Goal: Task Accomplishment & Management: Use online tool/utility

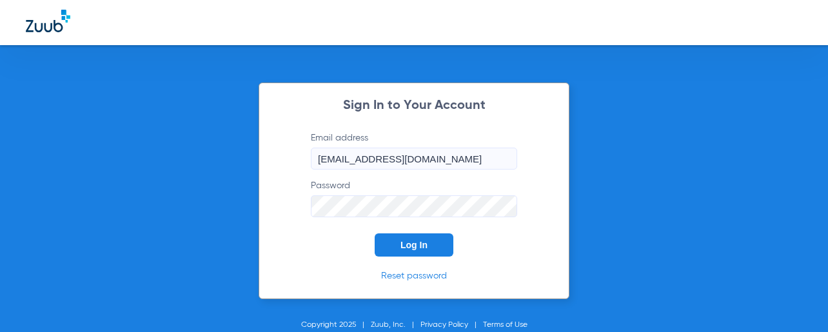
click at [427, 246] on button "Log In" at bounding box center [414, 244] width 79 height 23
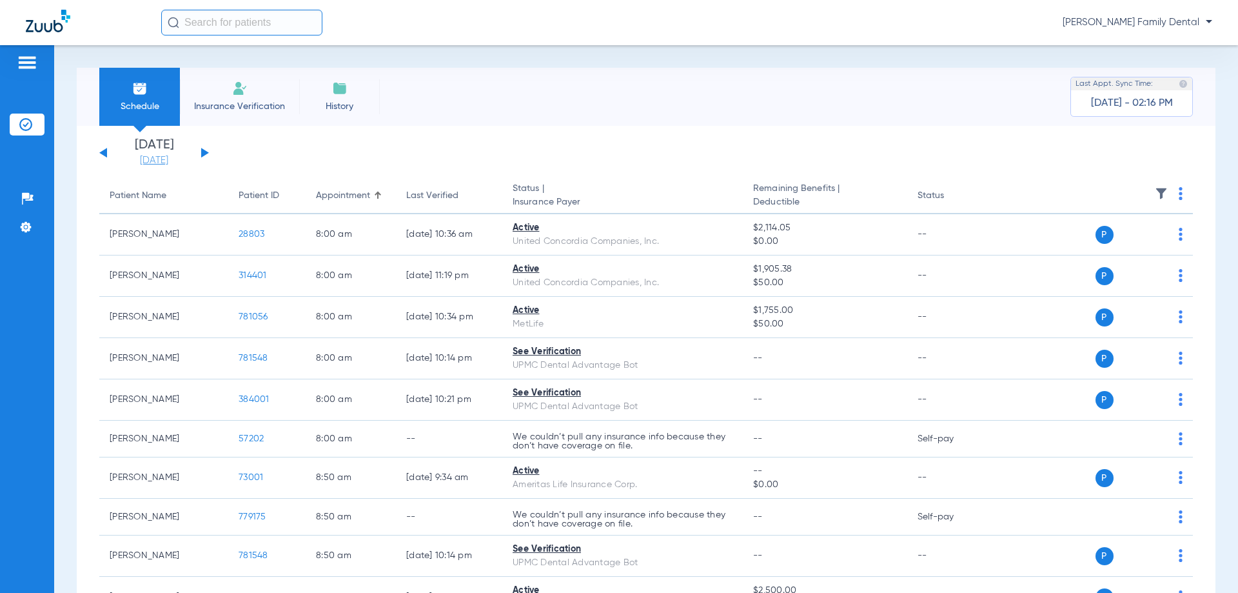
click at [157, 160] on link "[DATE]" at bounding box center [153, 160] width 77 height 13
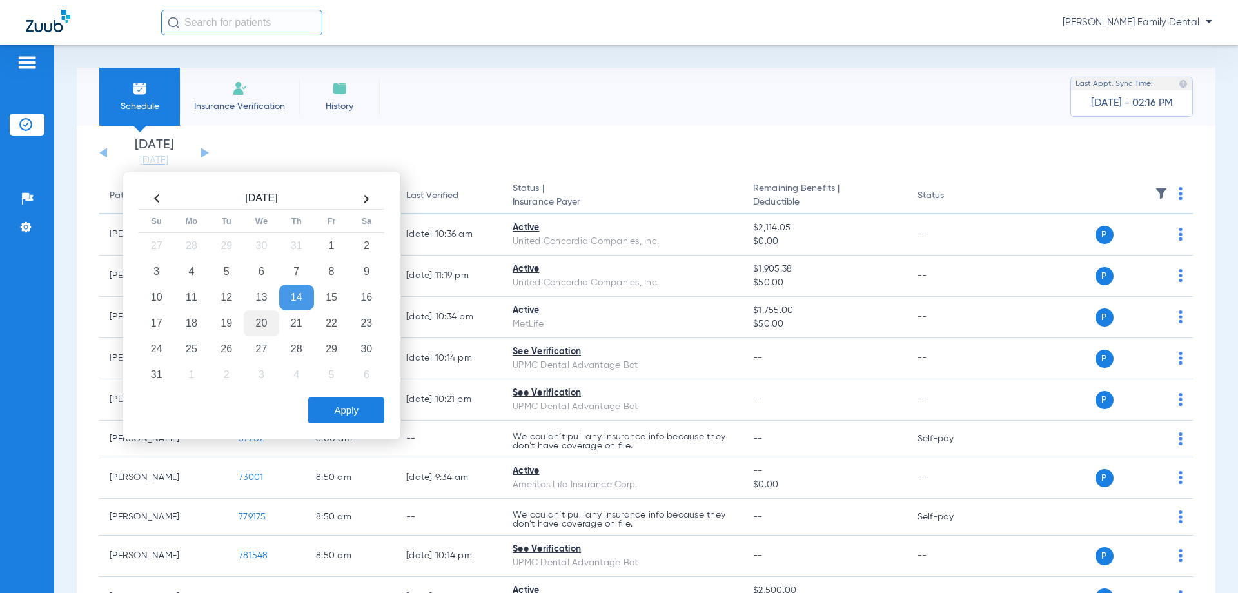
click at [266, 331] on td "20" at bounding box center [261, 323] width 35 height 26
click at [345, 406] on button "Apply" at bounding box center [346, 410] width 76 height 26
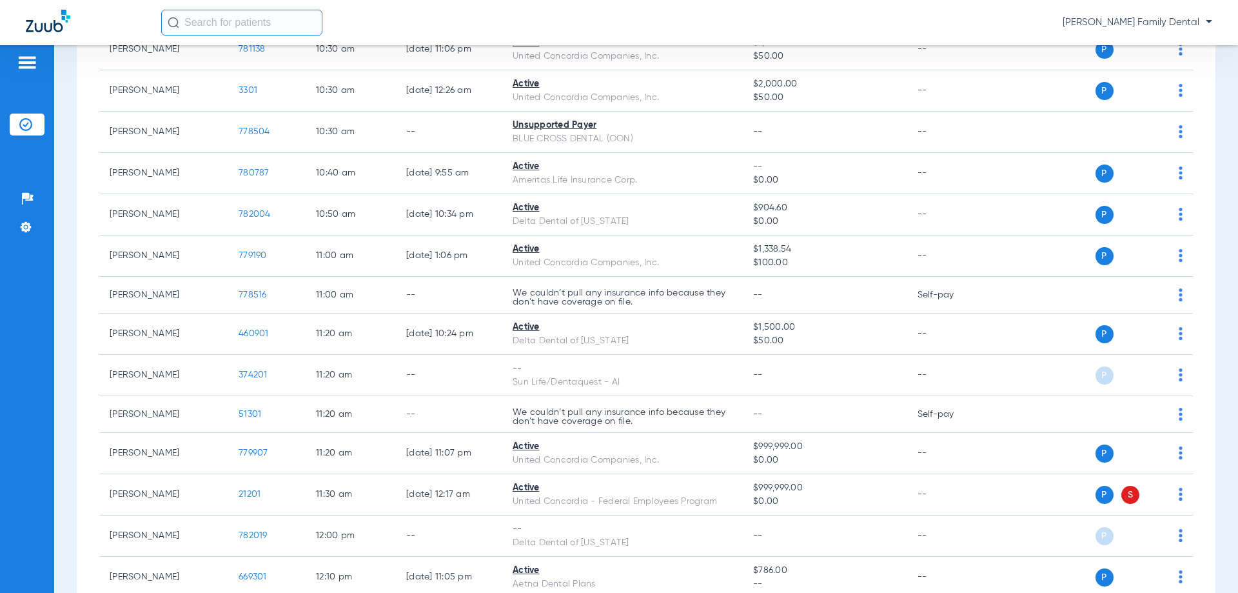
scroll to position [903, 0]
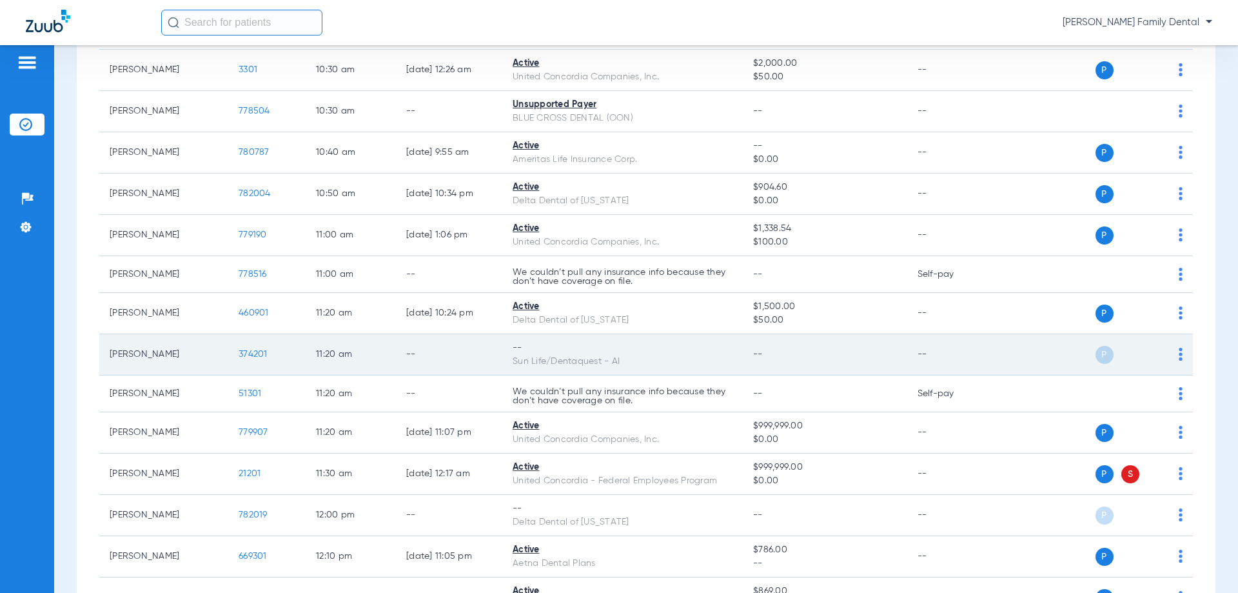
click at [237, 353] on td "374201" at bounding box center [266, 354] width 77 height 41
click at [246, 353] on span "374201" at bounding box center [253, 354] width 29 height 9
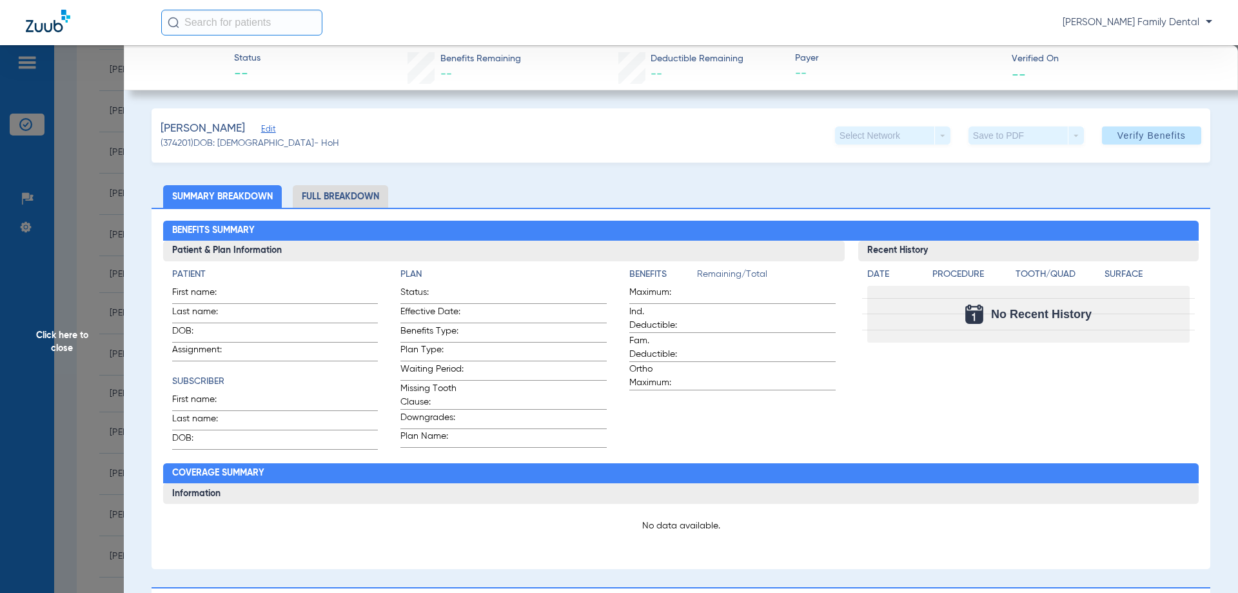
click at [364, 204] on li "Full Breakdown" at bounding box center [340, 196] width 95 height 23
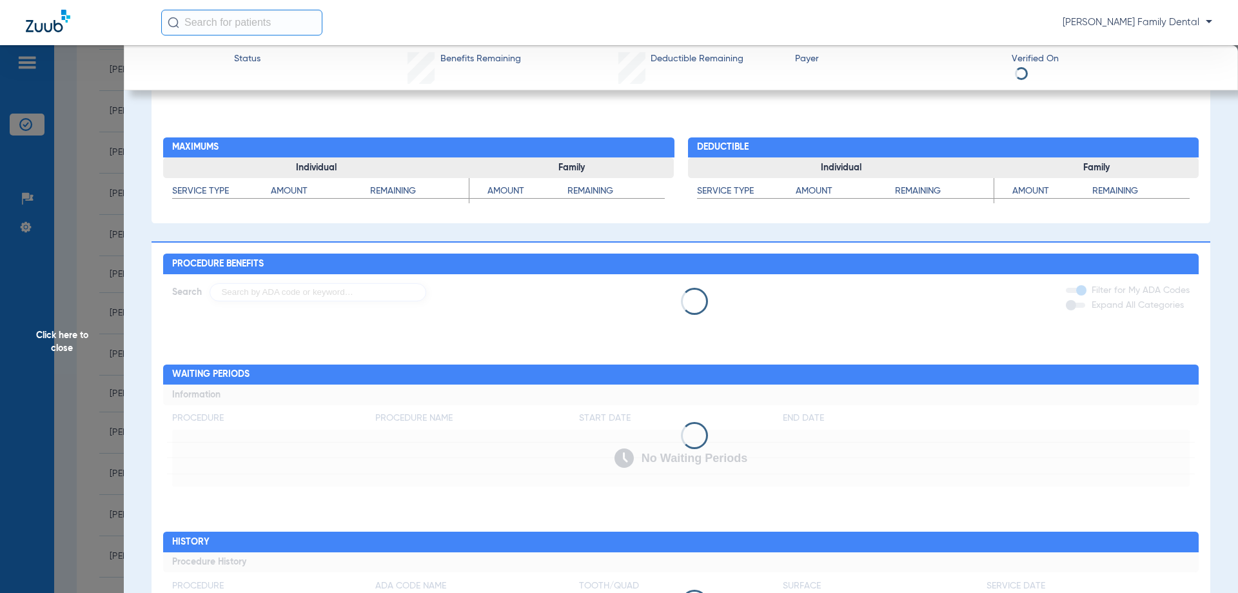
scroll to position [687, 0]
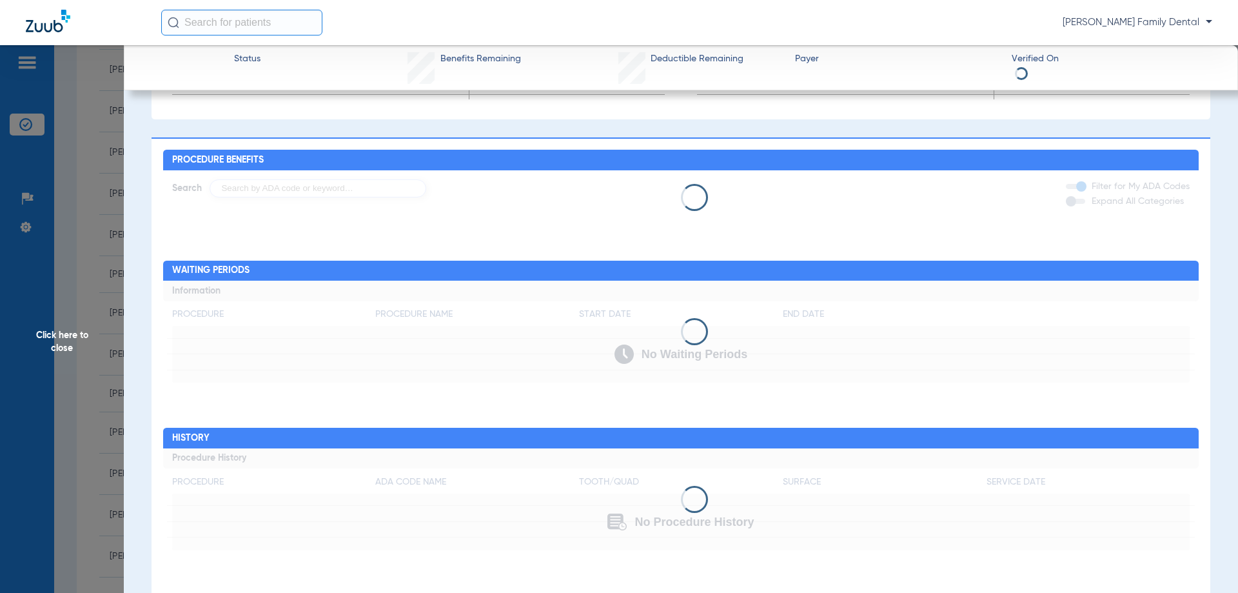
click at [68, 342] on span "Click here to close" at bounding box center [62, 341] width 124 height 593
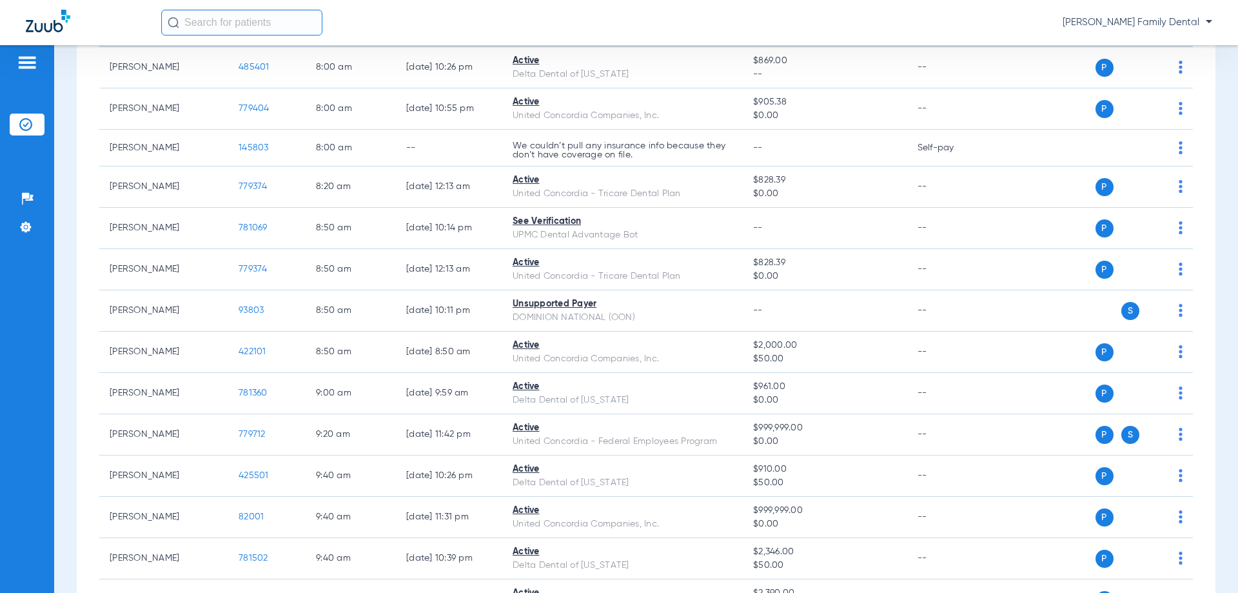
scroll to position [0, 0]
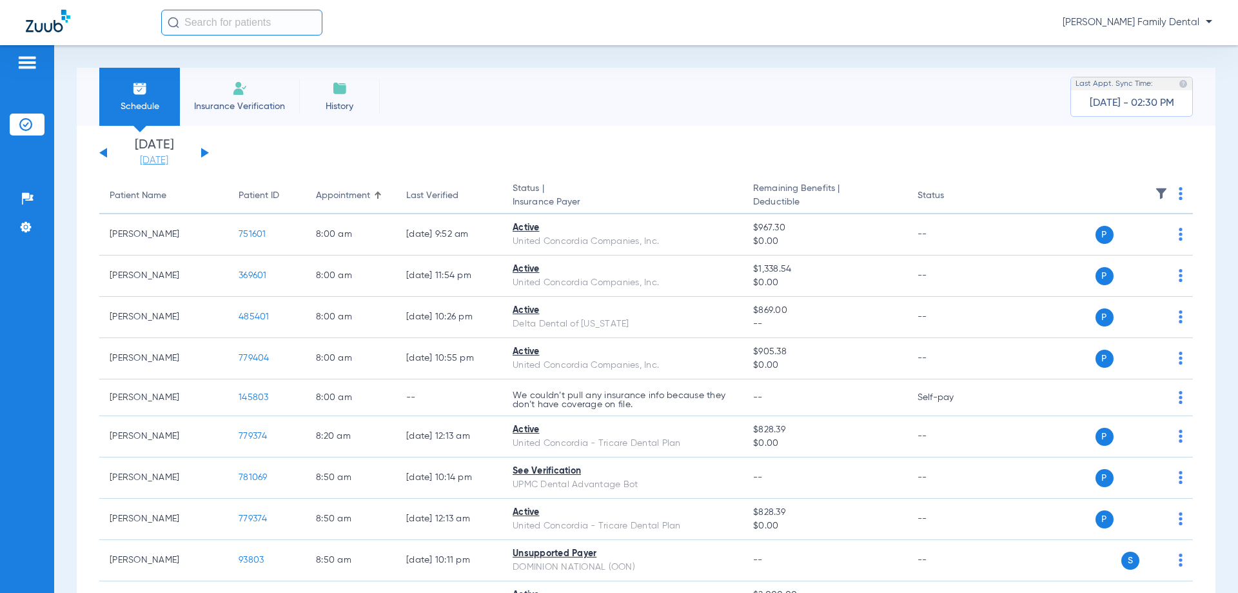
click at [153, 161] on link "[DATE]" at bounding box center [153, 160] width 77 height 13
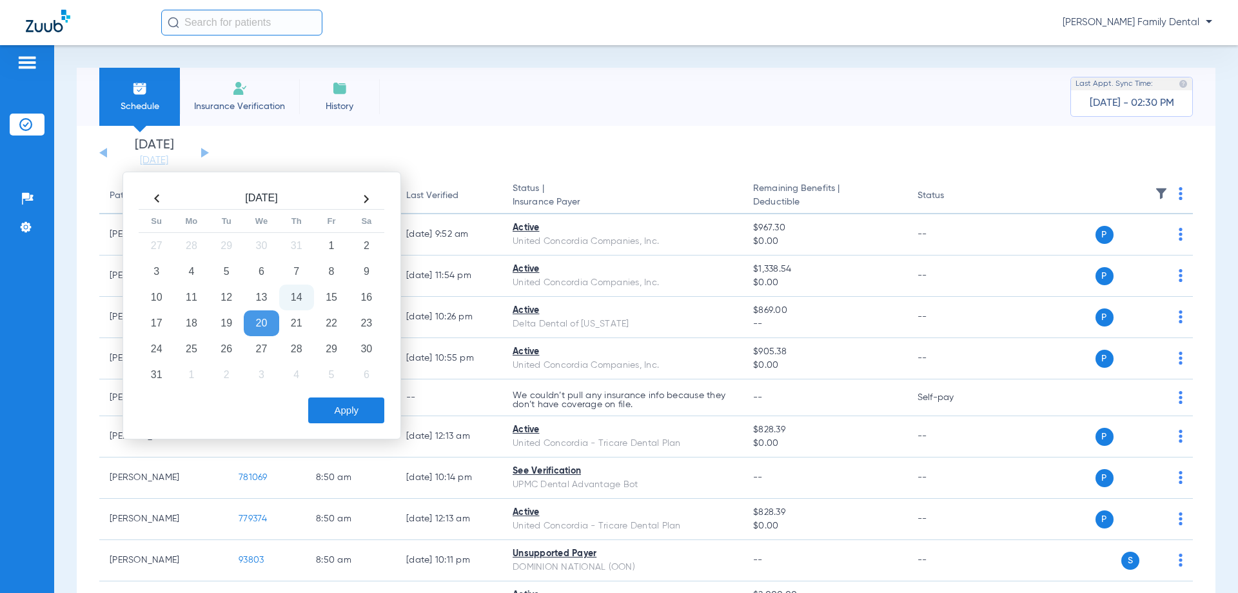
click at [302, 300] on td "14" at bounding box center [296, 297] width 35 height 26
click at [353, 408] on button "Apply" at bounding box center [346, 410] width 76 height 26
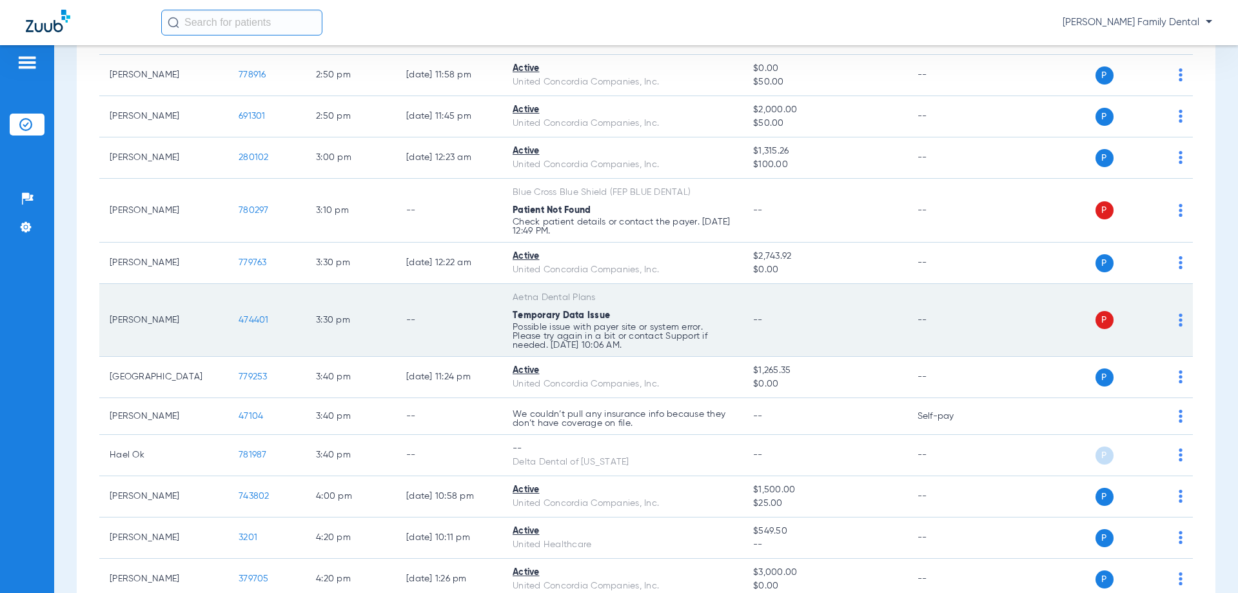
scroll to position [2170, 0]
click at [252, 326] on span "474401" at bounding box center [254, 323] width 30 height 9
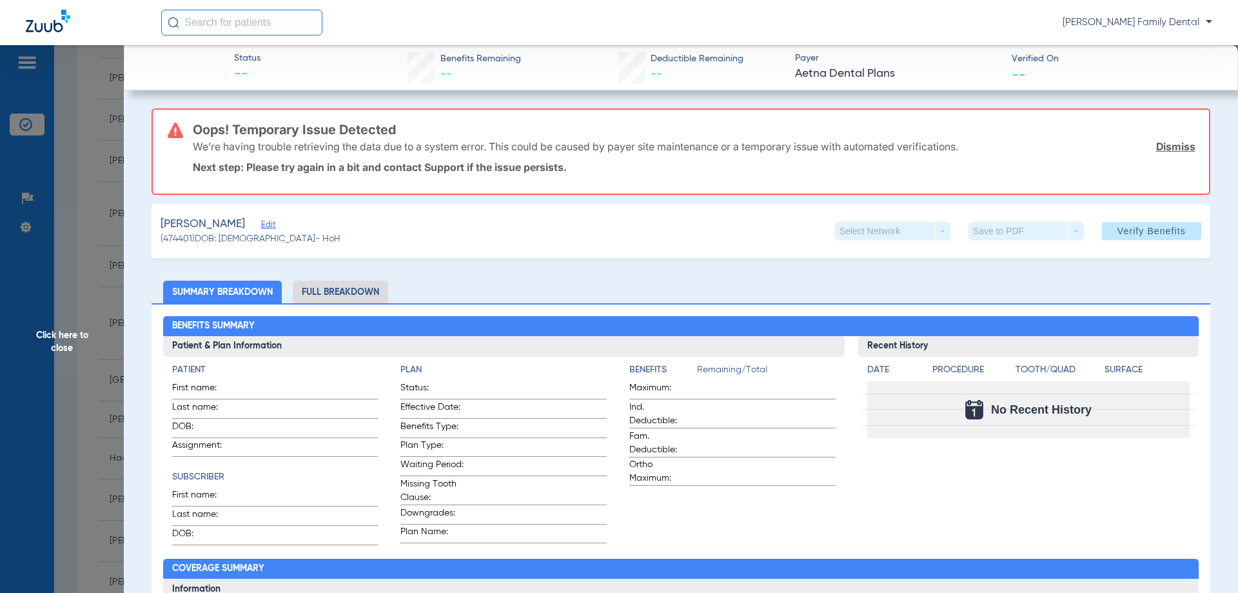
click at [62, 341] on span "Click here to close" at bounding box center [62, 341] width 124 height 593
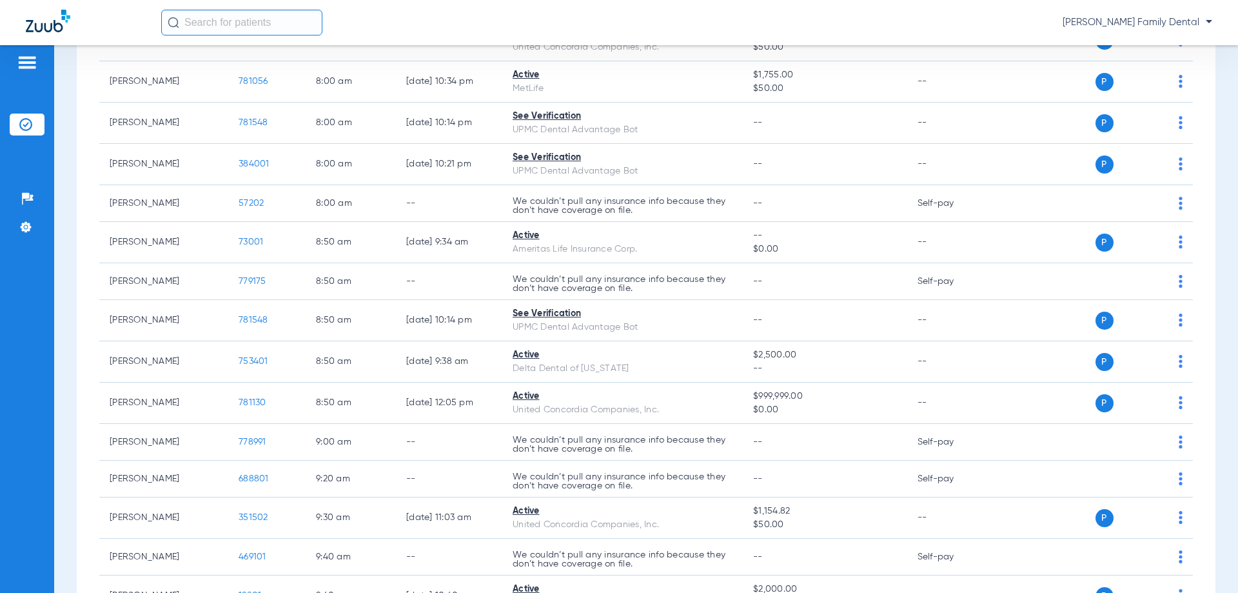
scroll to position [0, 0]
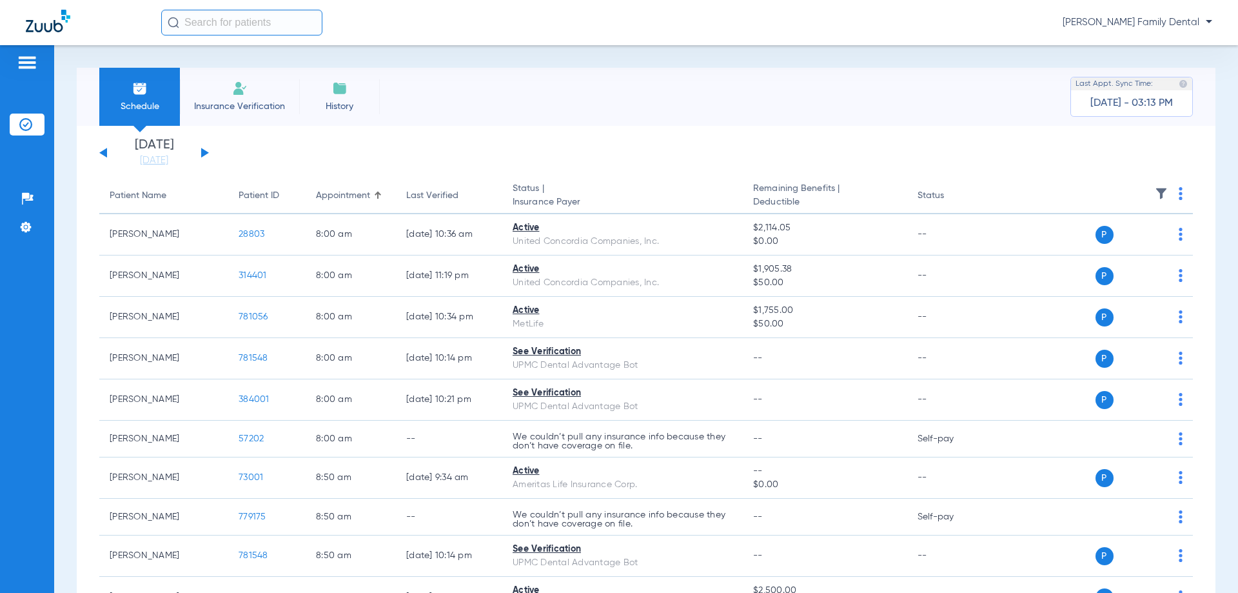
click at [152, 155] on link "[DATE]" at bounding box center [153, 160] width 77 height 13
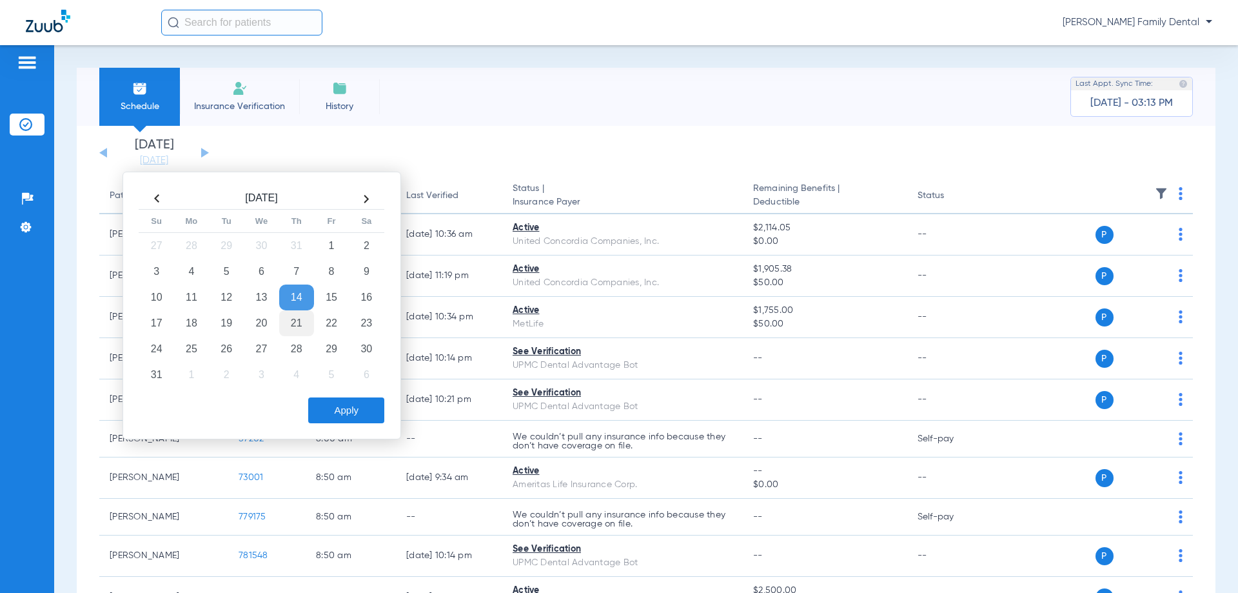
click at [291, 322] on td "21" at bounding box center [296, 323] width 35 height 26
click at [353, 417] on button "Apply" at bounding box center [346, 410] width 76 height 26
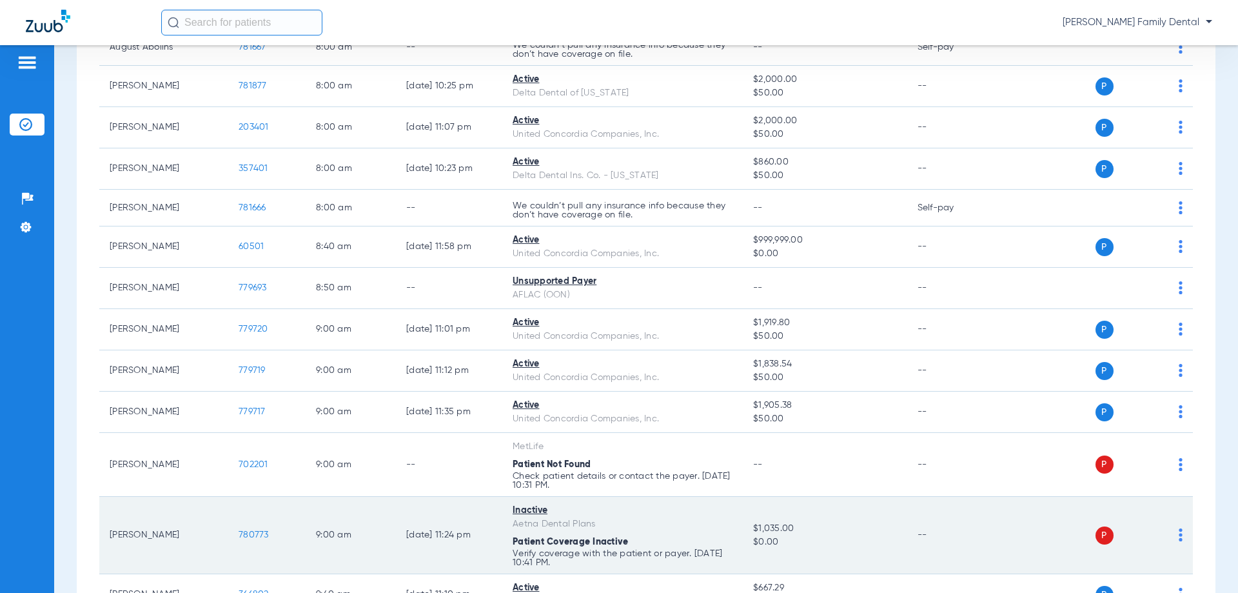
scroll to position [387, 0]
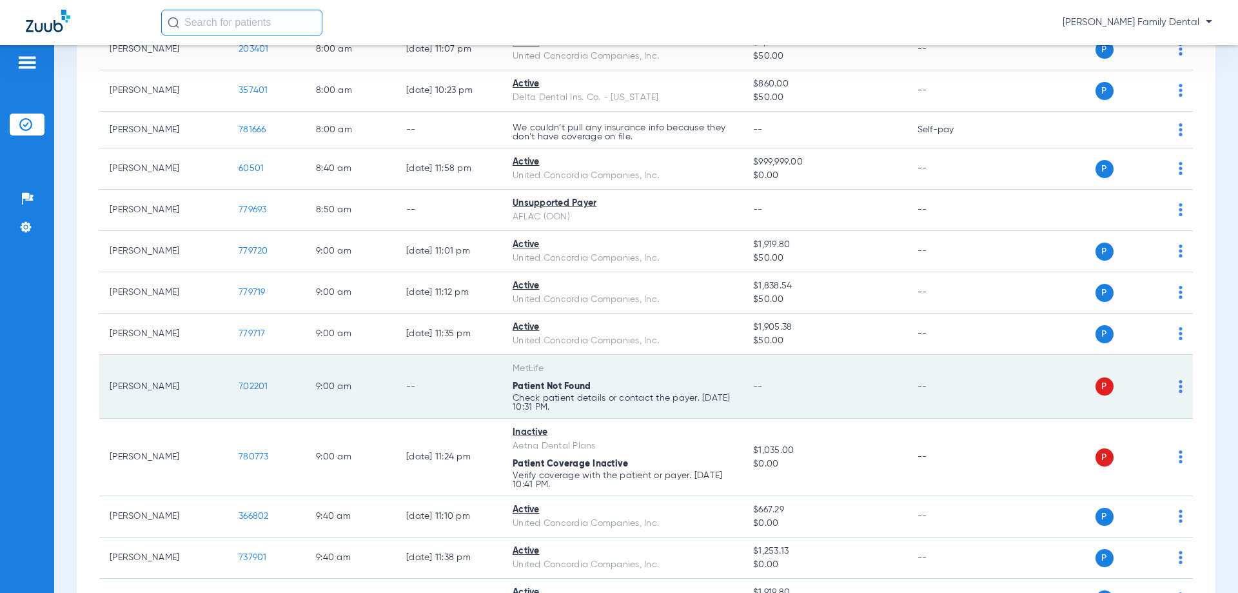
click at [246, 388] on span "702201" at bounding box center [254, 386] width 30 height 9
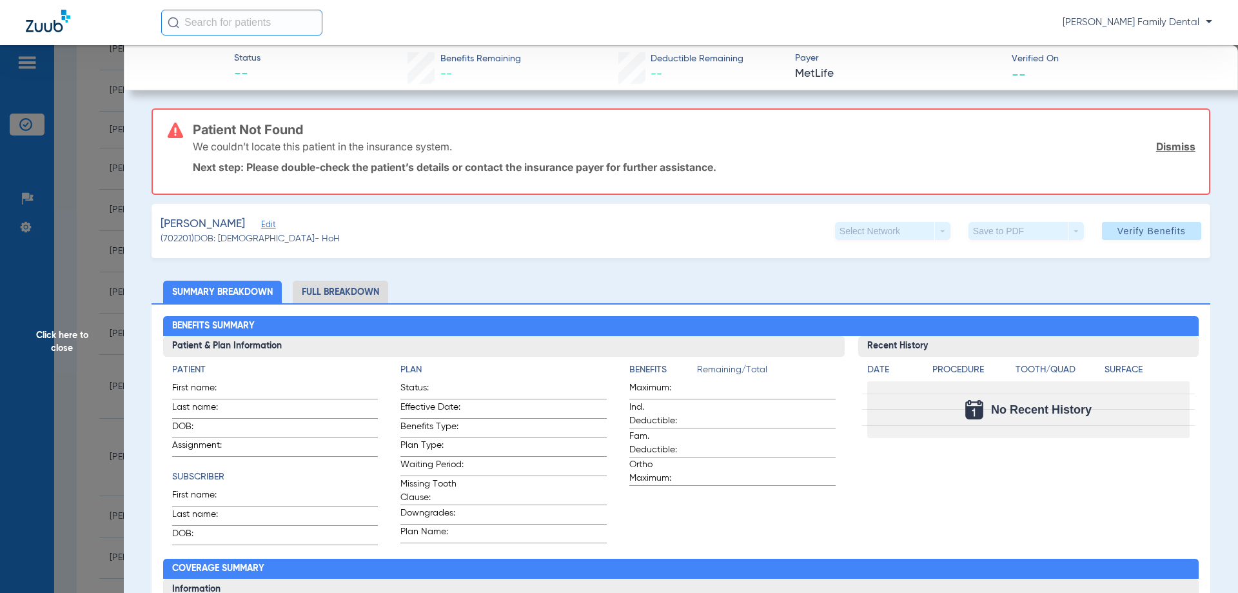
click at [61, 331] on span "Click here to close" at bounding box center [62, 341] width 124 height 593
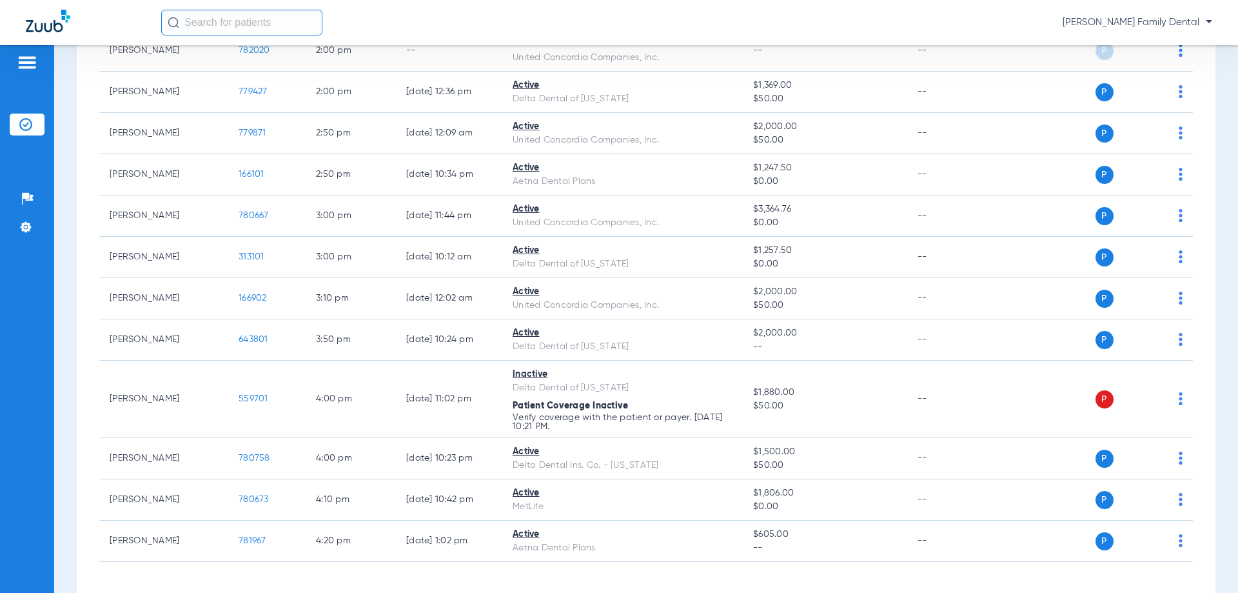
scroll to position [1986, 0]
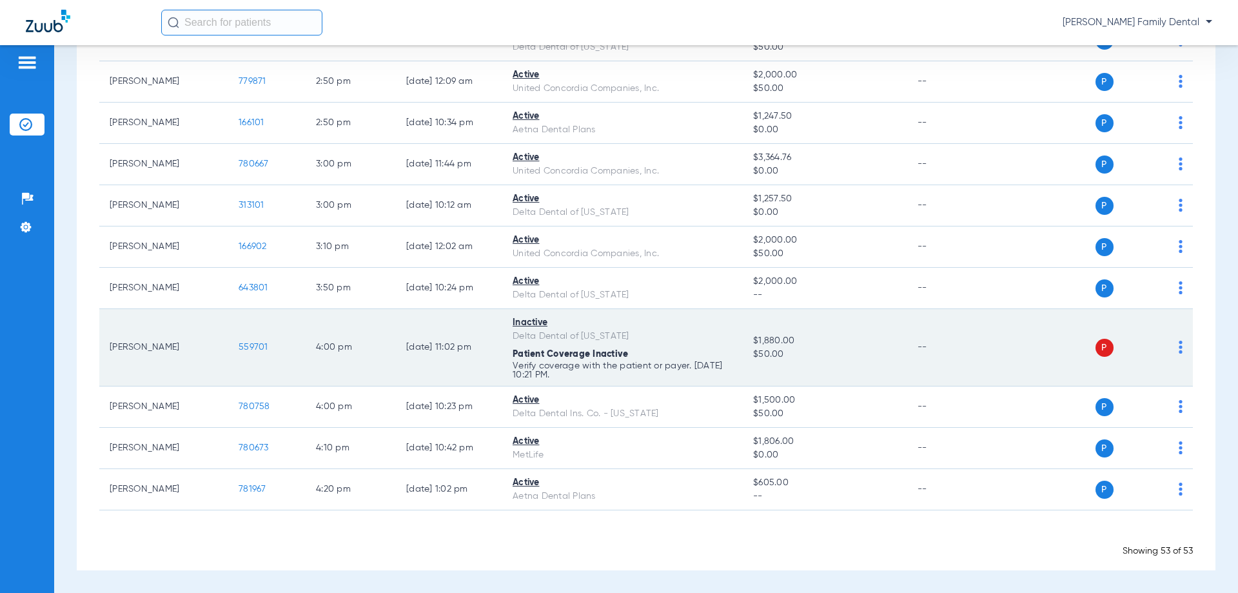
click at [262, 345] on span "559701" at bounding box center [254, 346] width 30 height 9
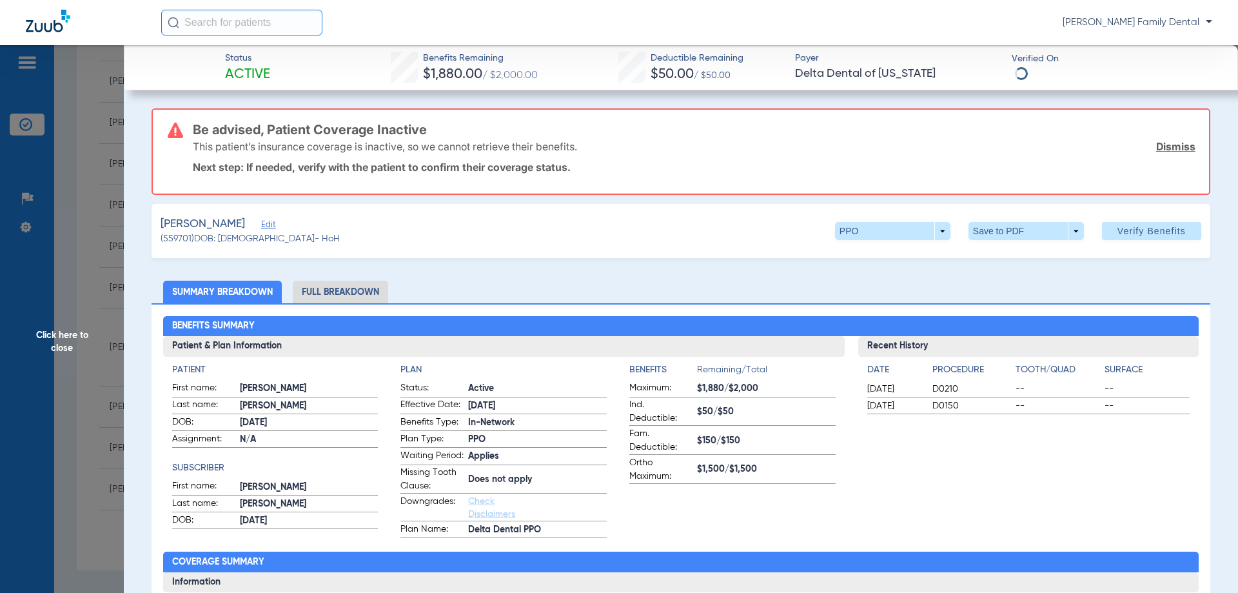
click at [332, 285] on li "Full Breakdown" at bounding box center [340, 292] width 95 height 23
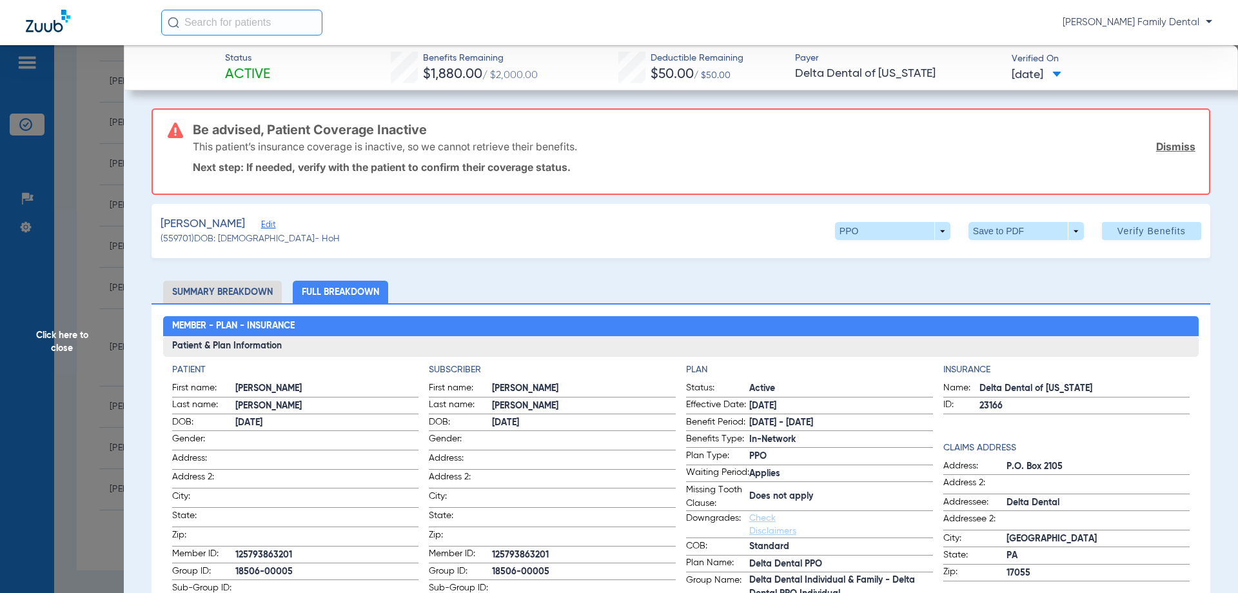
click at [50, 355] on span "Click here to close" at bounding box center [62, 341] width 124 height 593
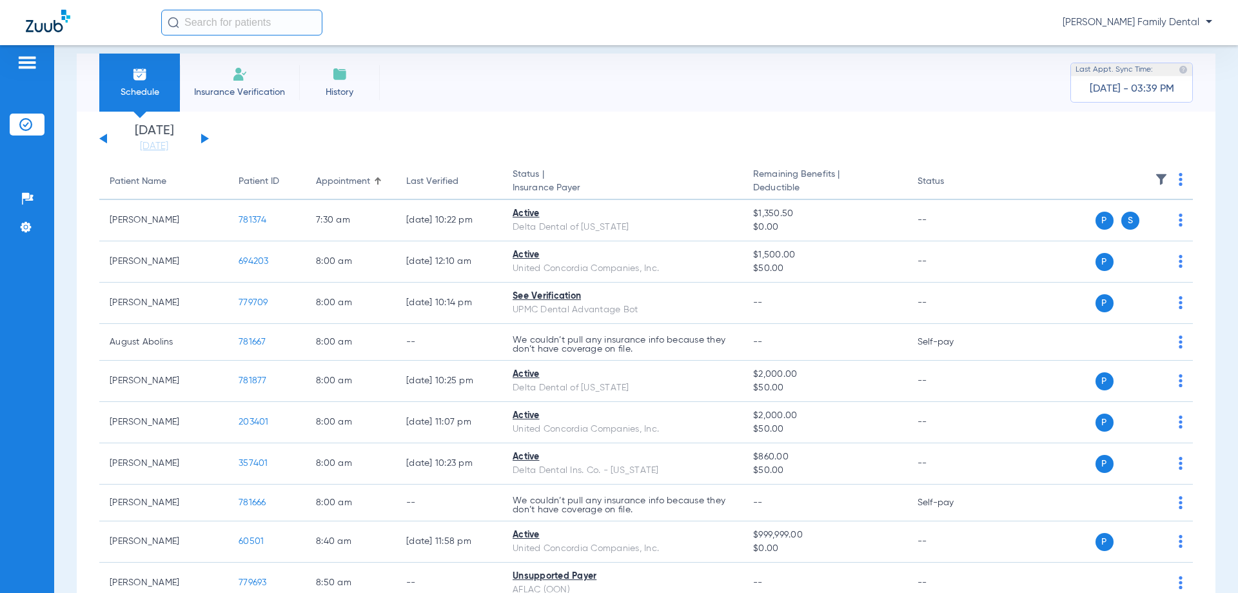
scroll to position [0, 0]
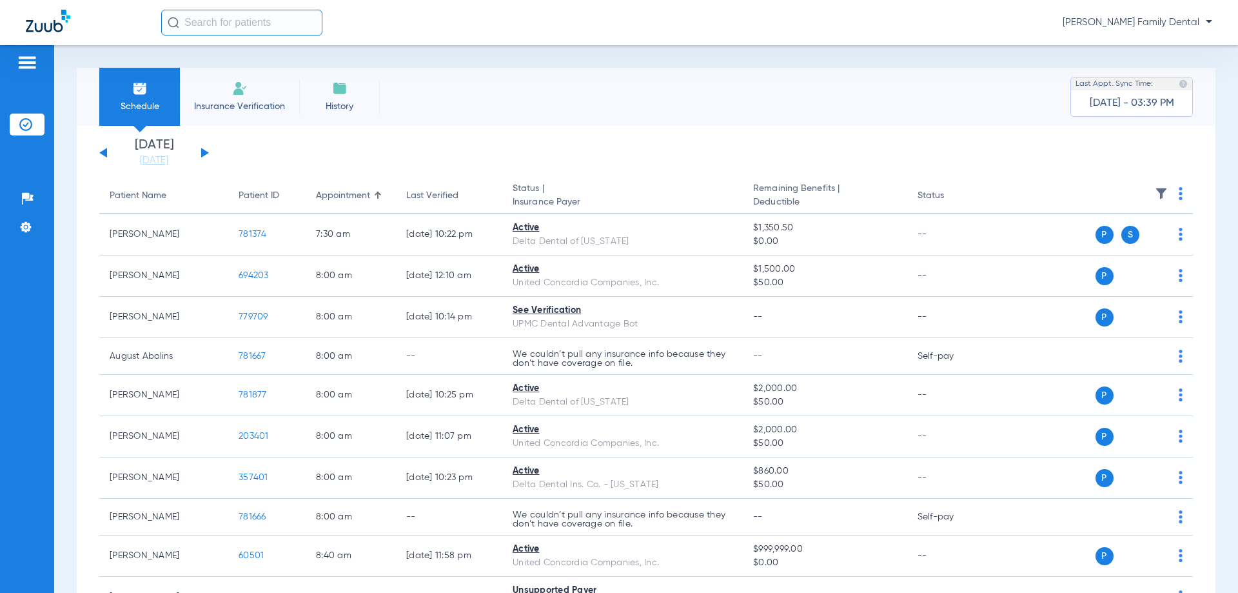
click at [106, 152] on button at bounding box center [103, 153] width 8 height 10
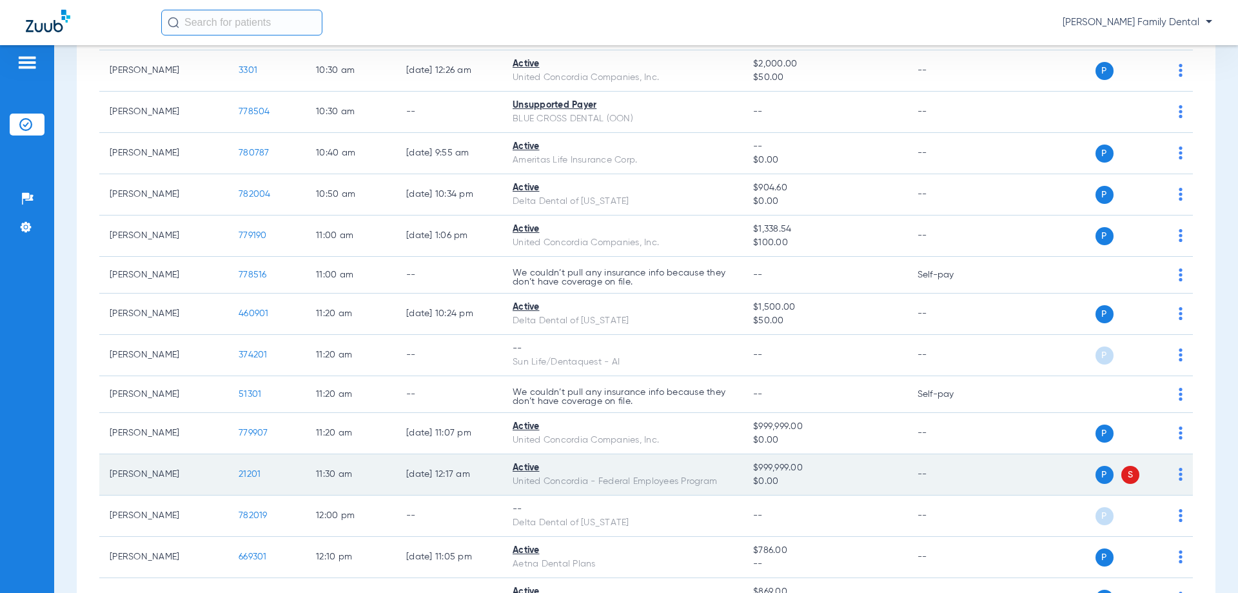
scroll to position [903, 0]
click at [255, 472] on span "21201" at bounding box center [250, 473] width 22 height 9
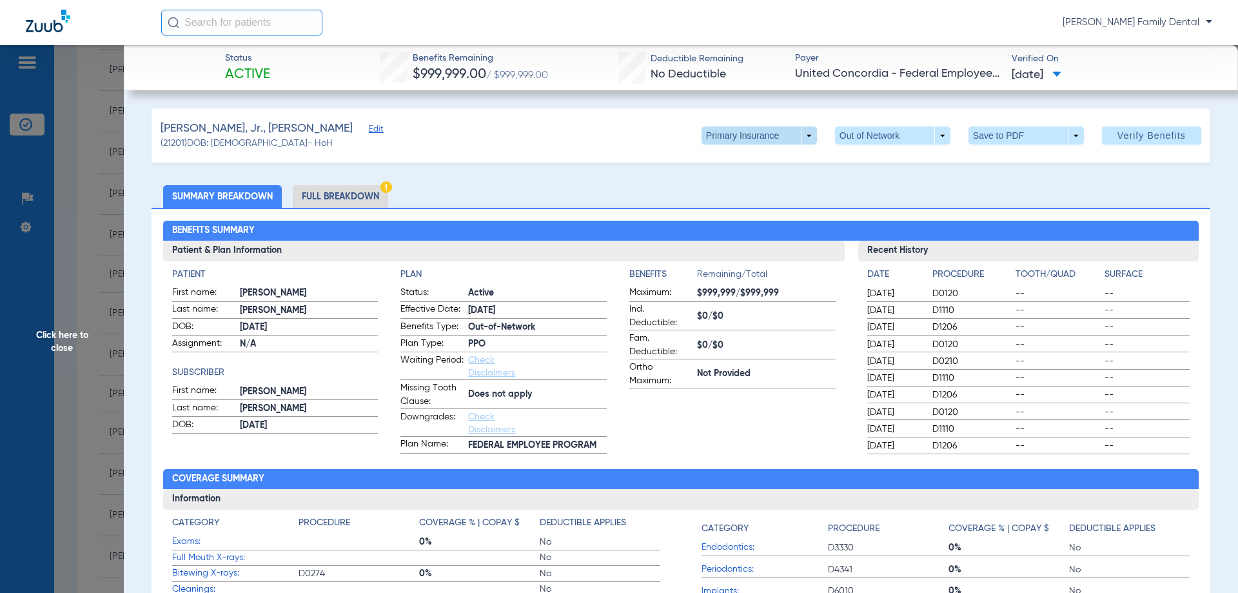
click at [800, 133] on span at bounding box center [759, 135] width 115 height 18
click at [770, 187] on span "Secondary Insurance" at bounding box center [745, 187] width 85 height 9
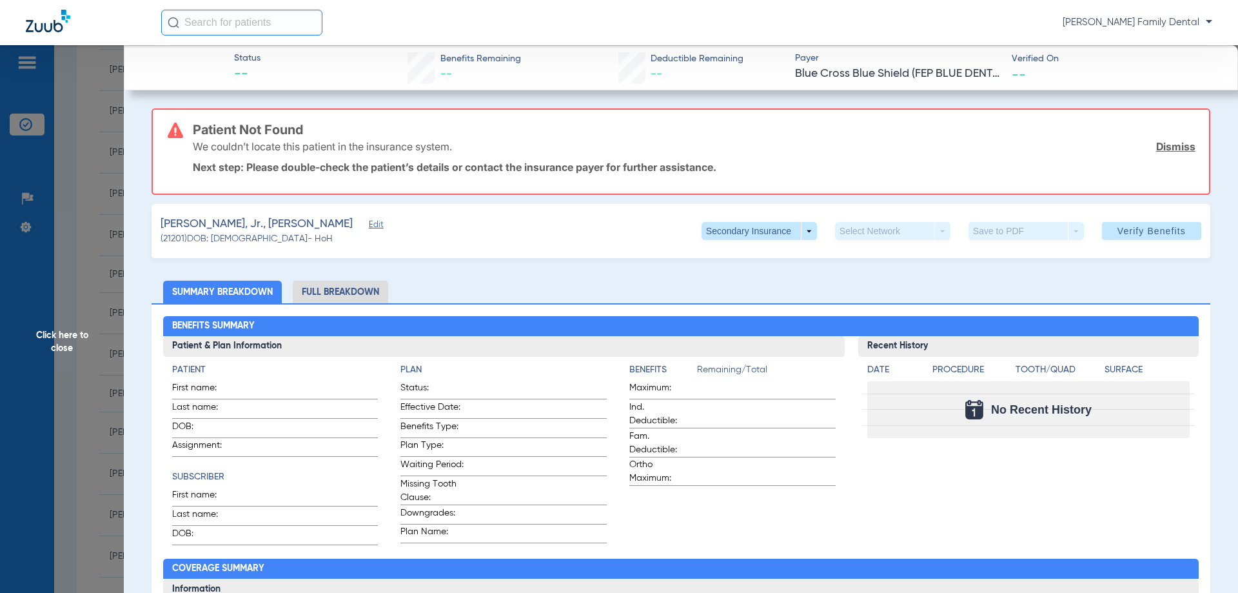
click at [61, 343] on span "Click here to close" at bounding box center [62, 341] width 124 height 593
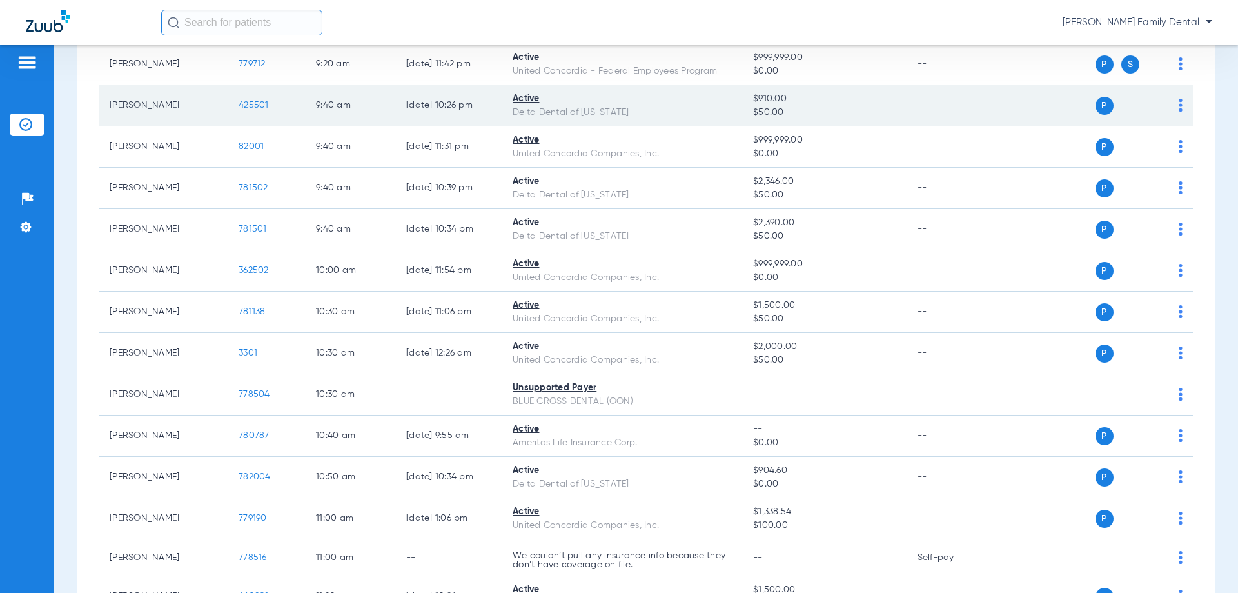
scroll to position [774, 0]
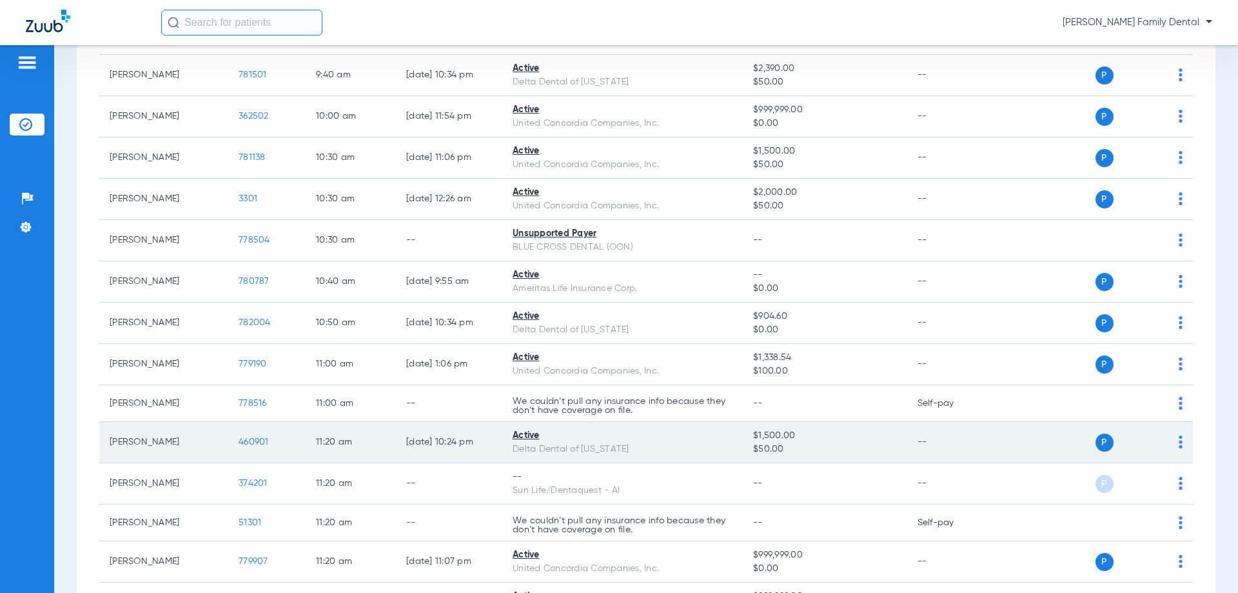
click at [230, 440] on td "460901" at bounding box center [266, 442] width 77 height 41
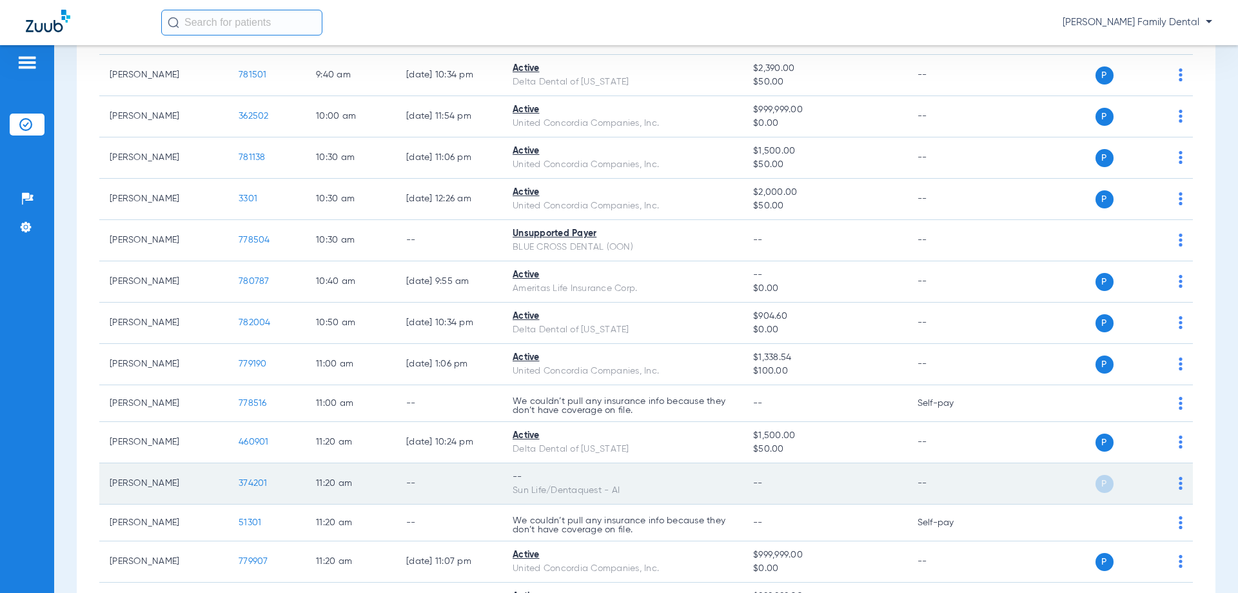
click at [219, 482] on td "[PERSON_NAME]" at bounding box center [163, 483] width 129 height 41
click at [244, 484] on span "374201" at bounding box center [253, 483] width 29 height 9
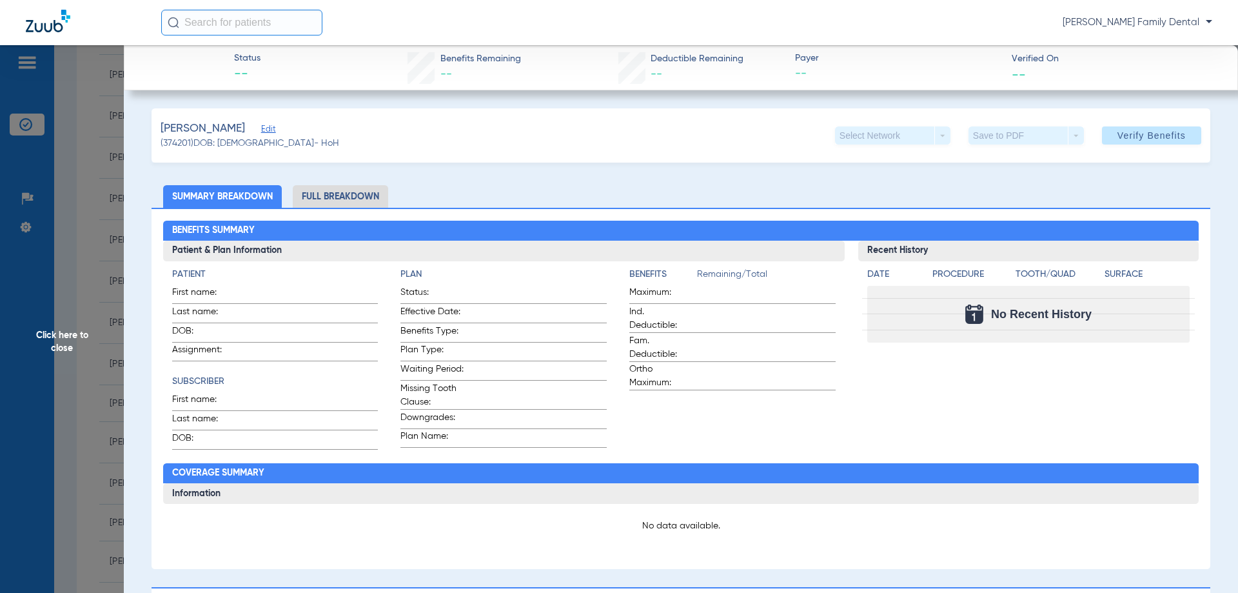
click at [55, 348] on span "Click here to close" at bounding box center [62, 341] width 124 height 593
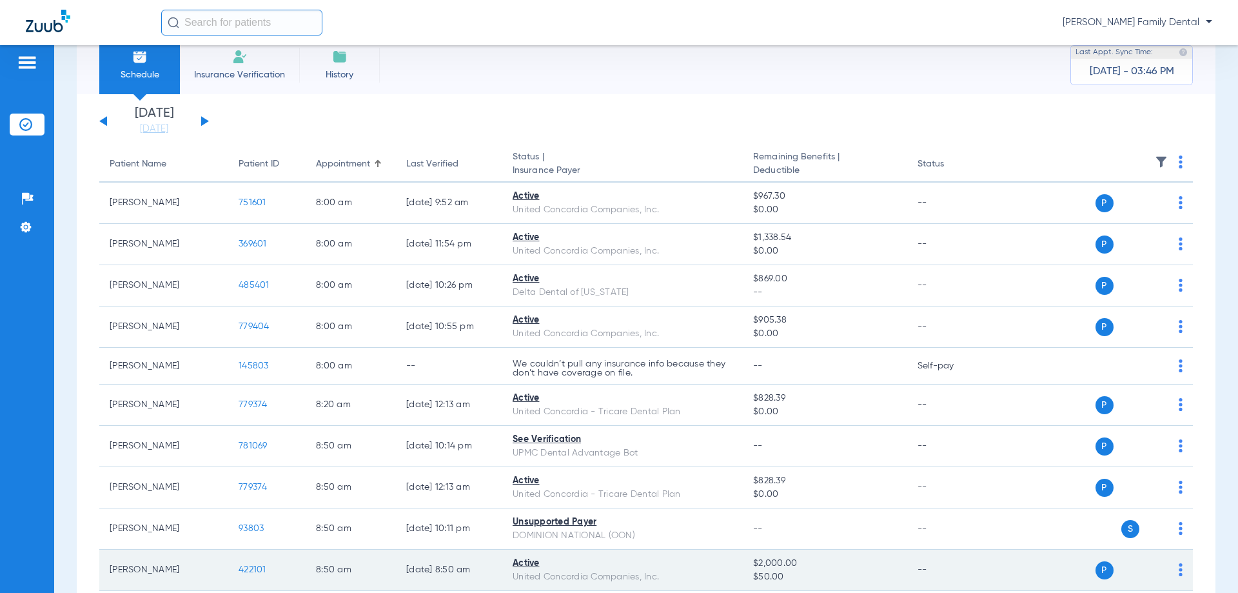
scroll to position [0, 0]
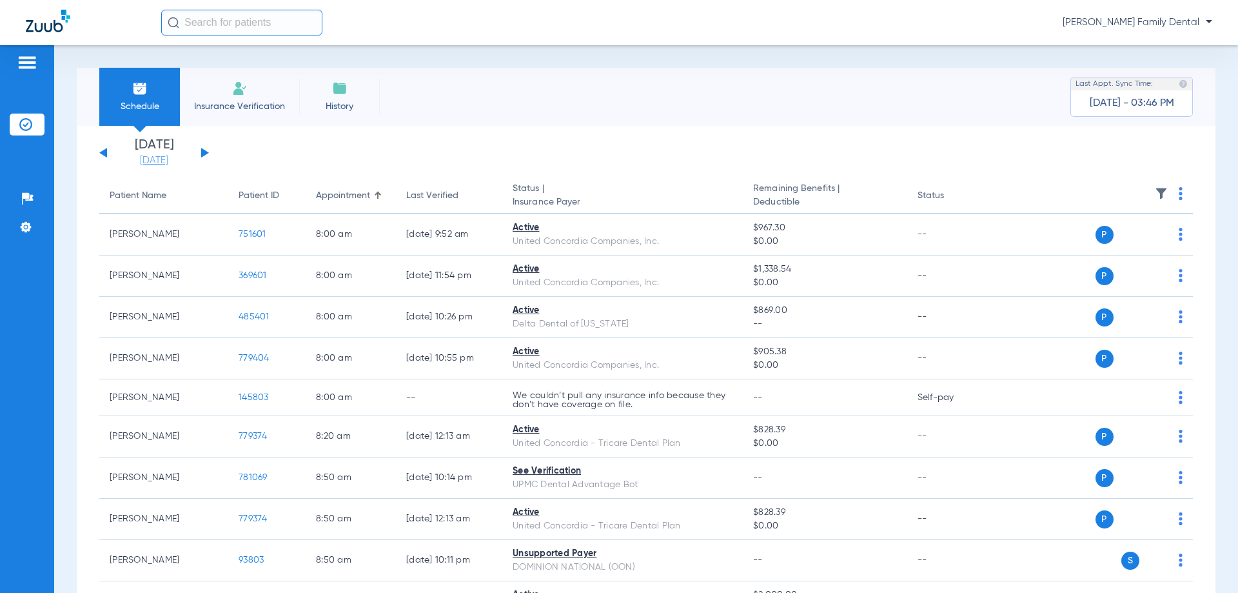
click at [178, 159] on link "[DATE]" at bounding box center [153, 160] width 77 height 13
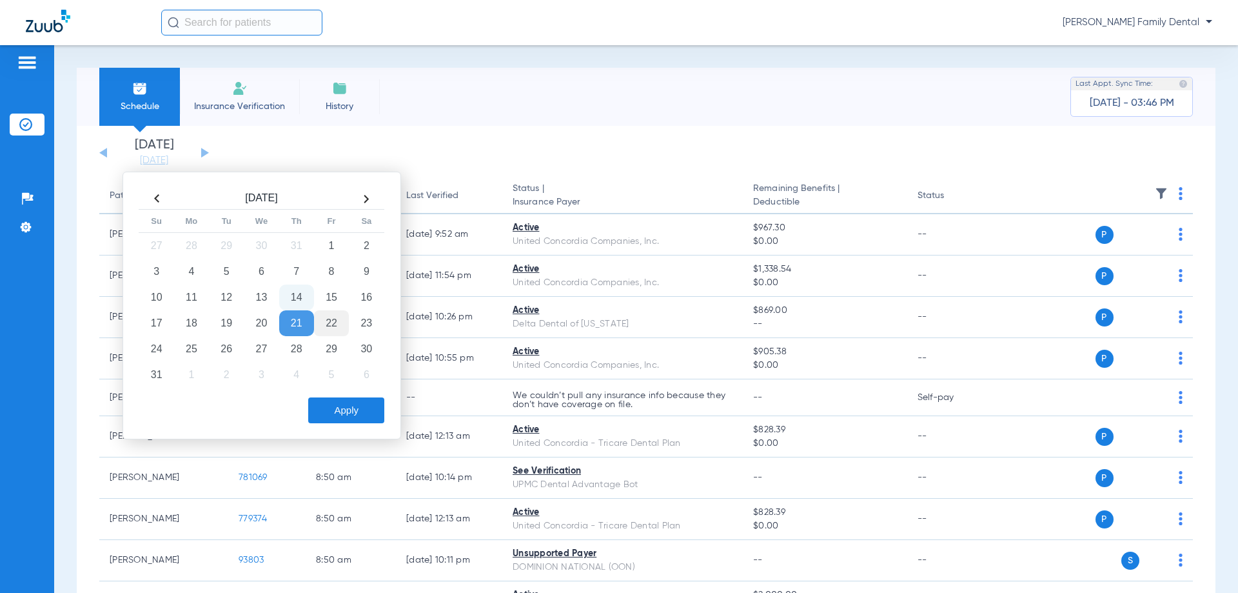
click at [332, 322] on td "22" at bounding box center [331, 323] width 35 height 26
click at [282, 322] on td "21" at bounding box center [296, 323] width 35 height 26
click at [343, 406] on button "Apply" at bounding box center [346, 410] width 76 height 26
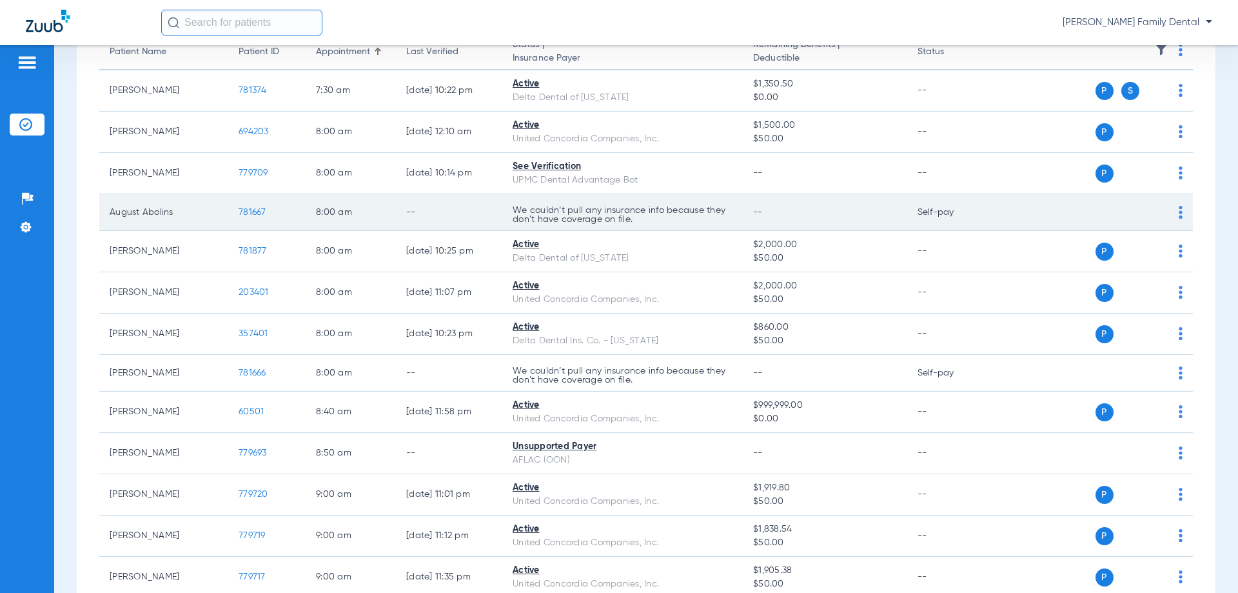
scroll to position [129, 0]
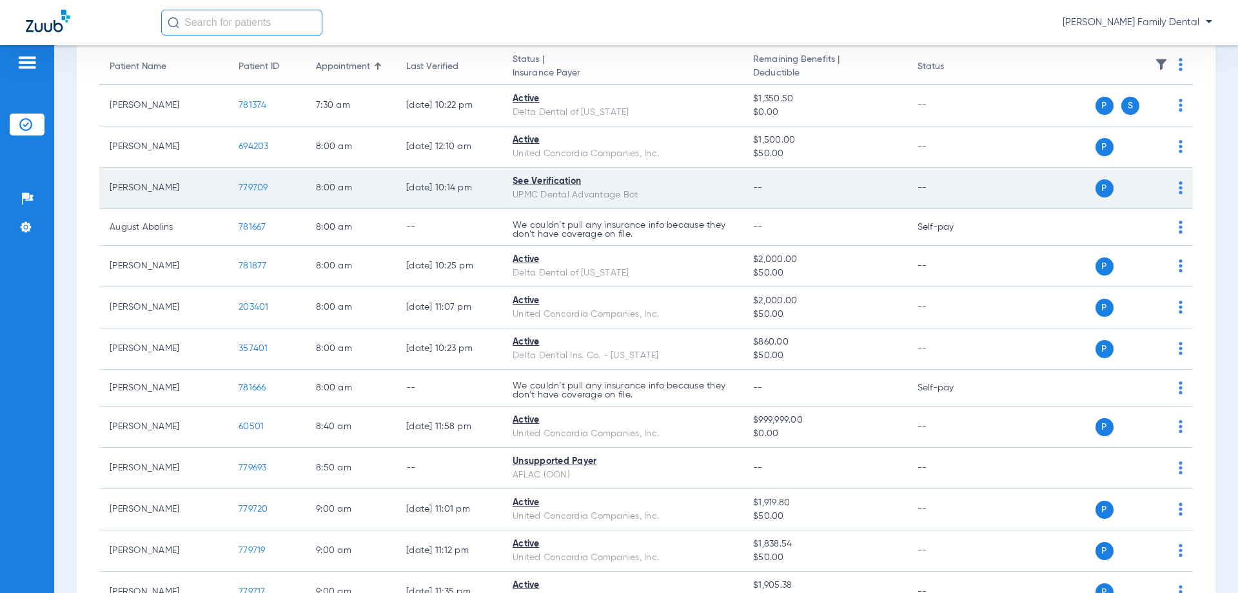
click at [255, 189] on span "779709" at bounding box center [254, 187] width 30 height 9
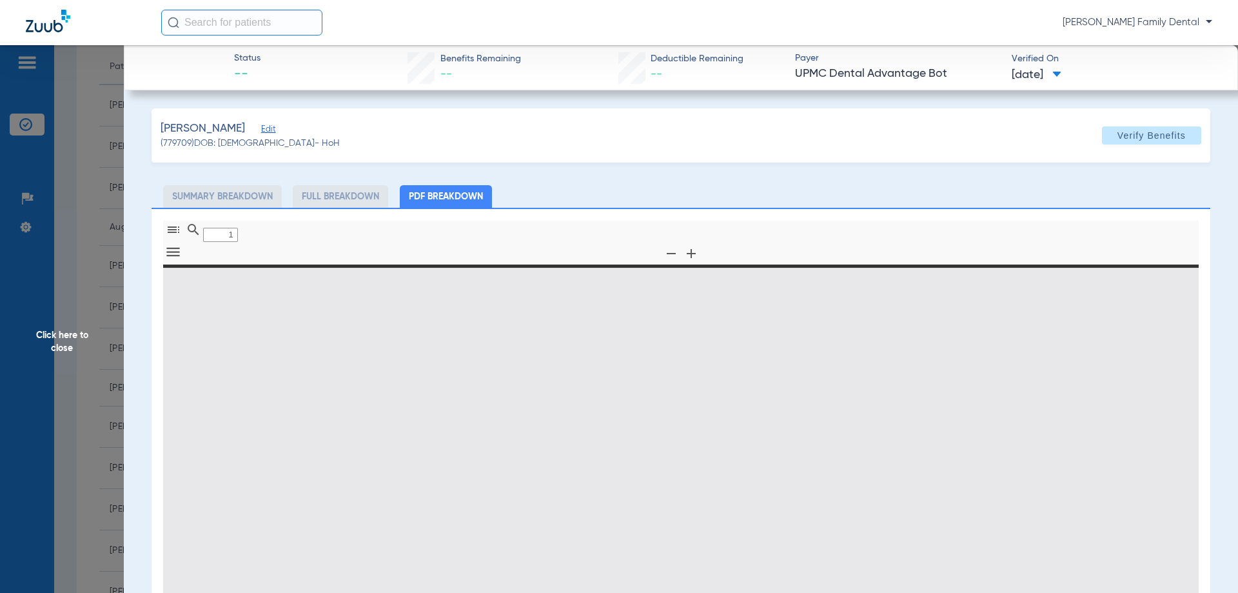
type input "0"
select select "page-width"
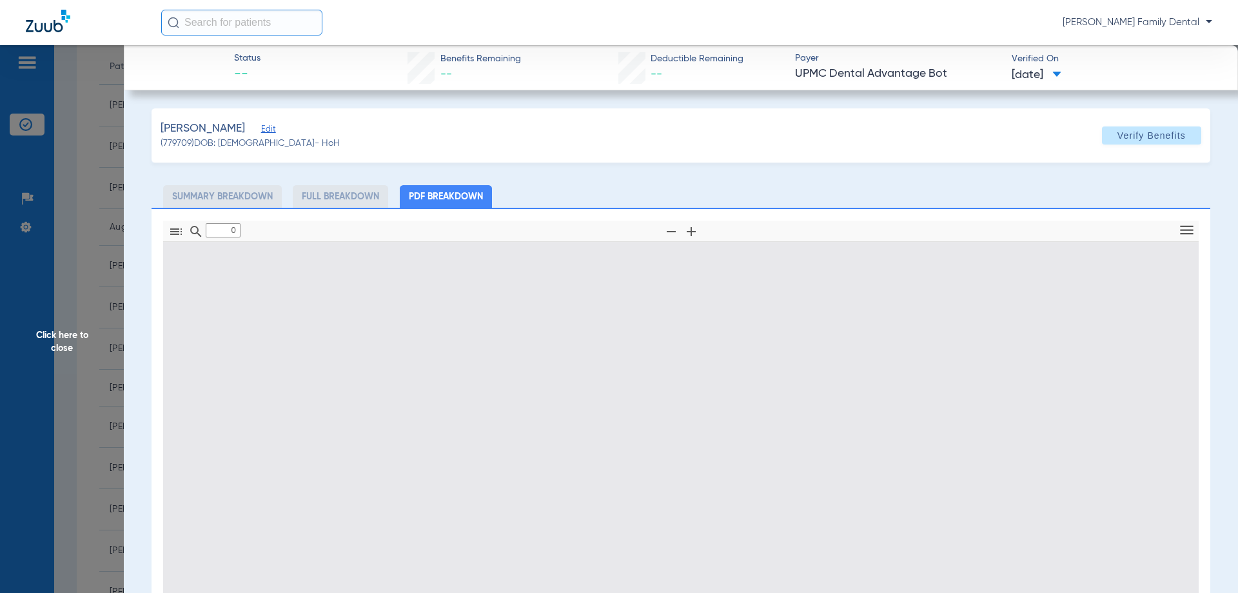
type input "1"
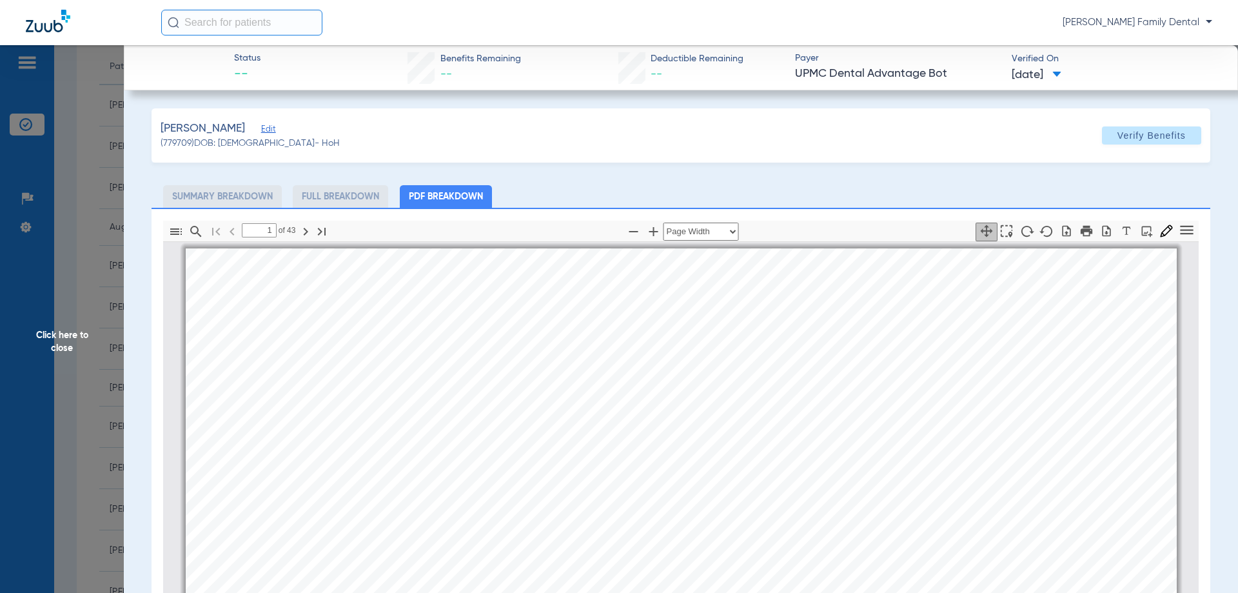
scroll to position [64, 0]
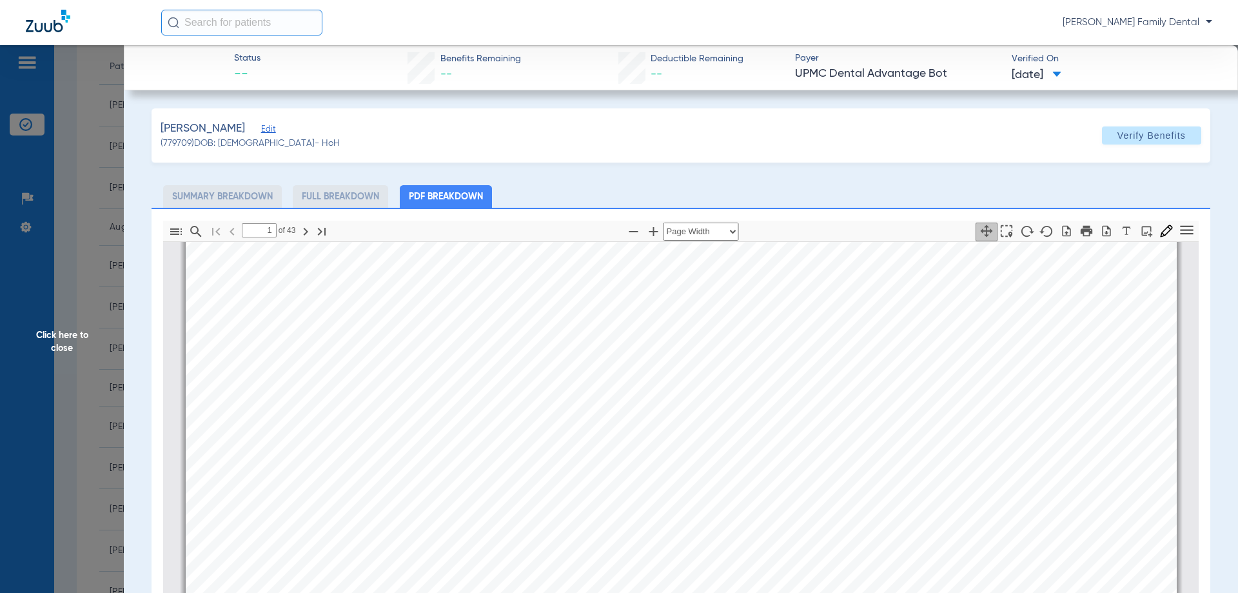
click at [64, 350] on span "Click here to close" at bounding box center [62, 341] width 124 height 593
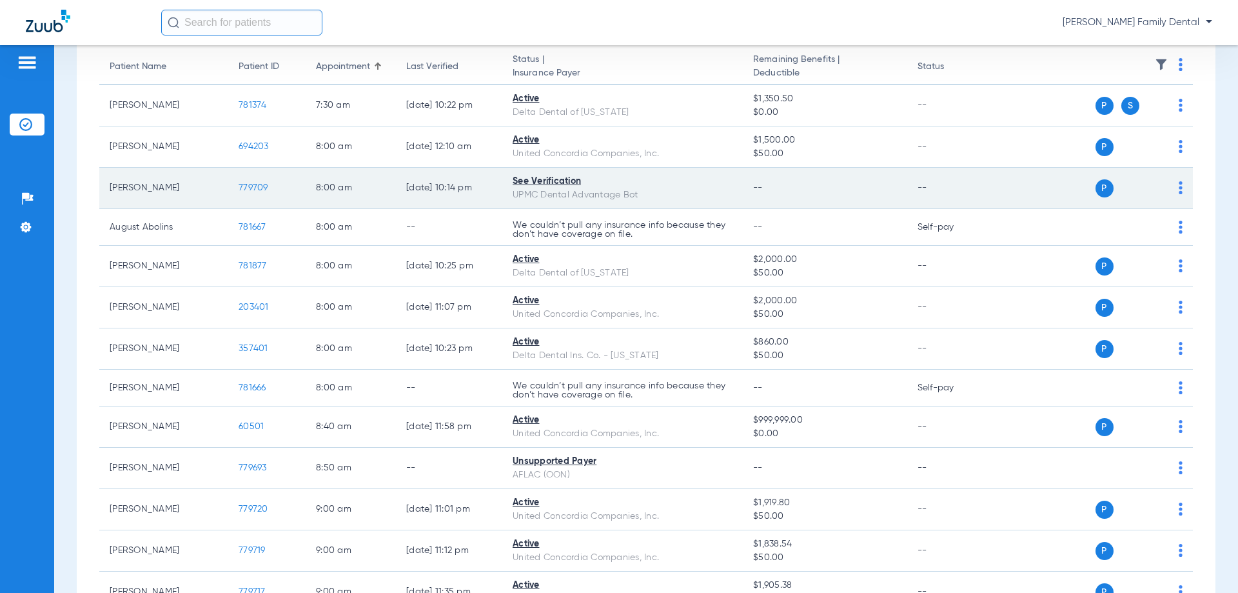
click at [259, 187] on span "779709" at bounding box center [254, 187] width 30 height 9
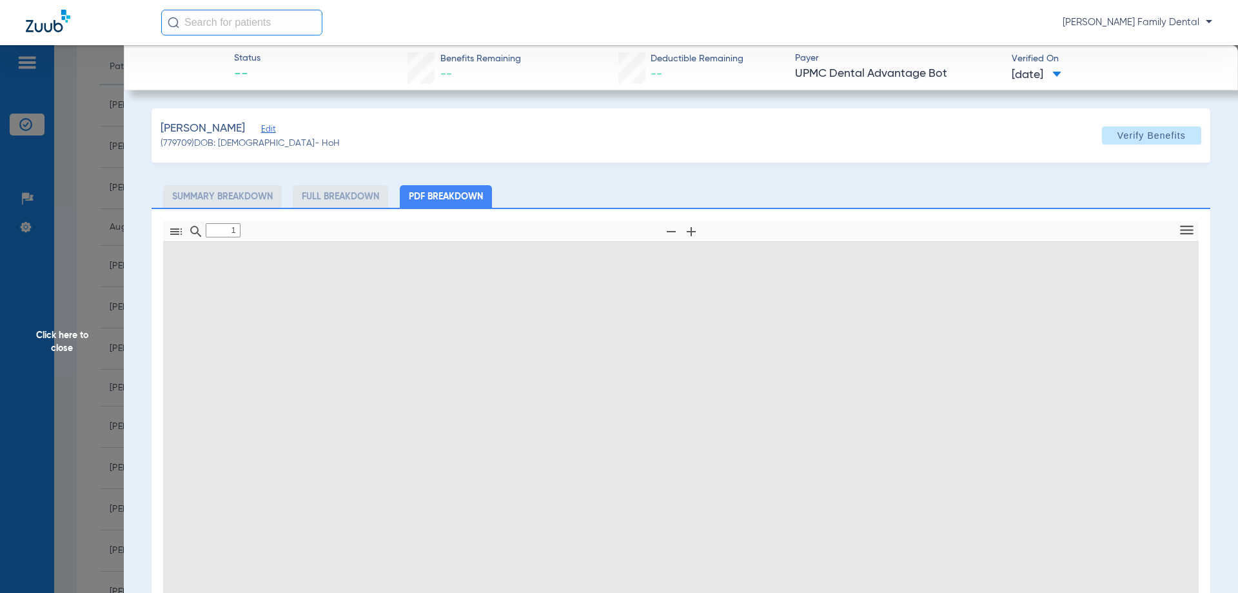
type input "0"
select select "page-width"
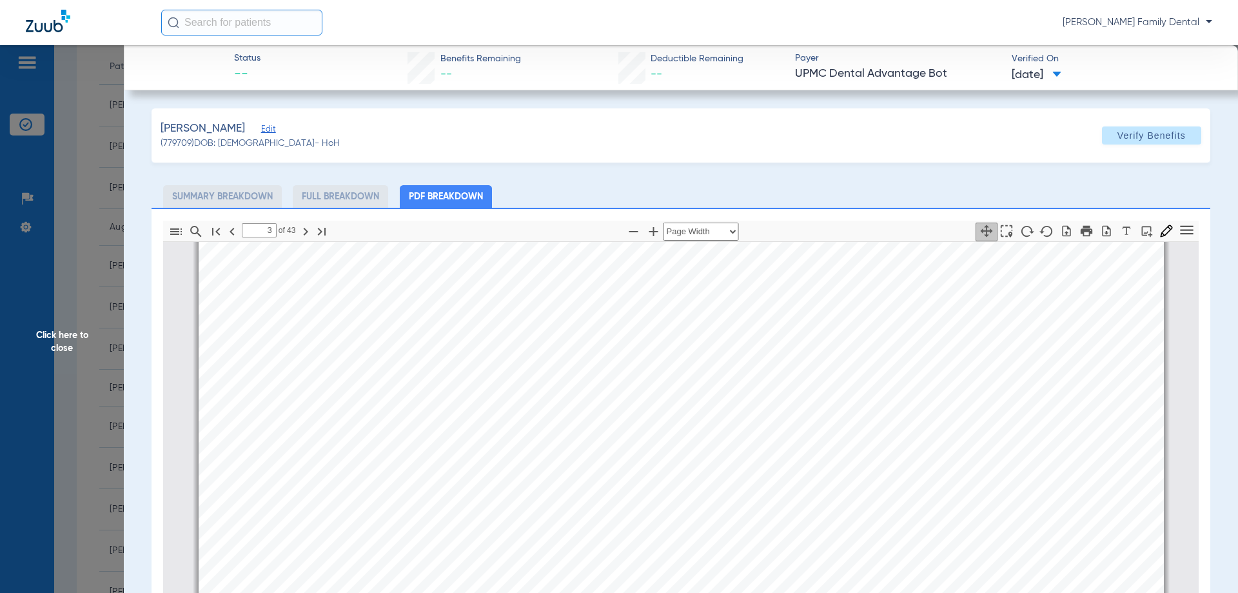
scroll to position [3682, 0]
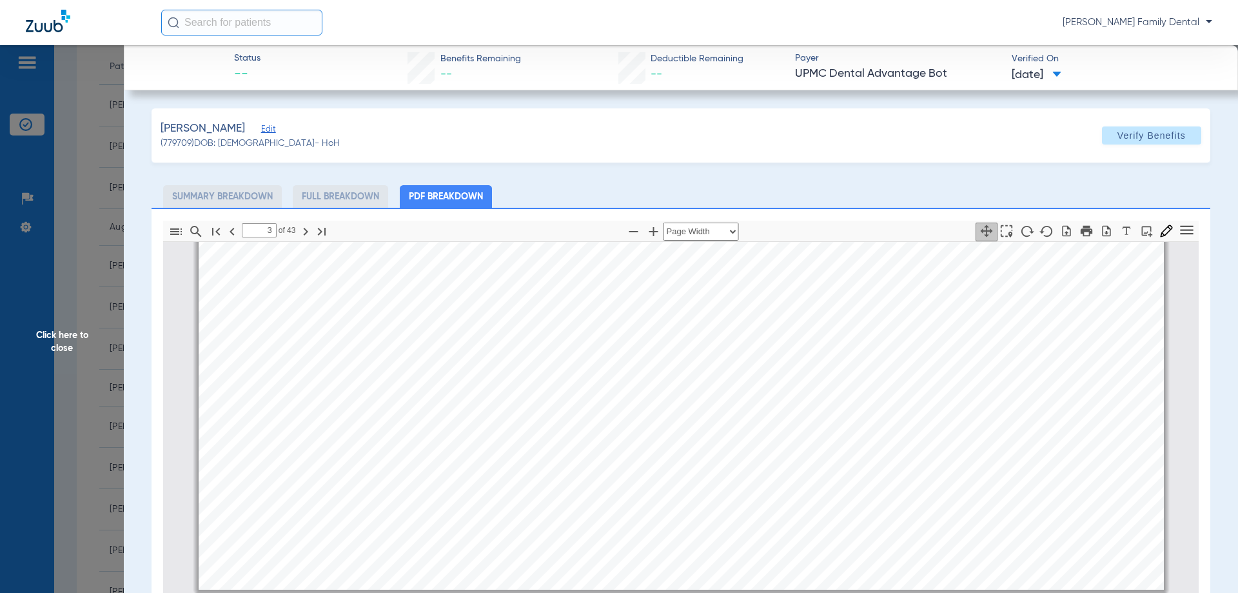
type input "4"
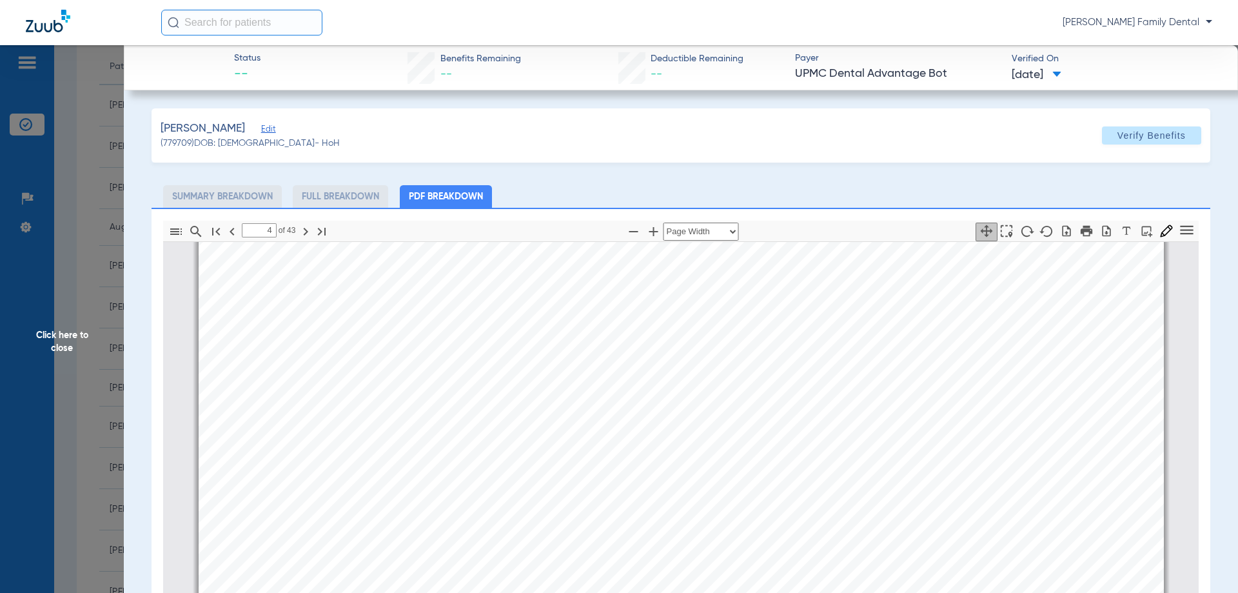
scroll to position [4198, 0]
click at [63, 363] on span "Click here to close" at bounding box center [62, 341] width 124 height 593
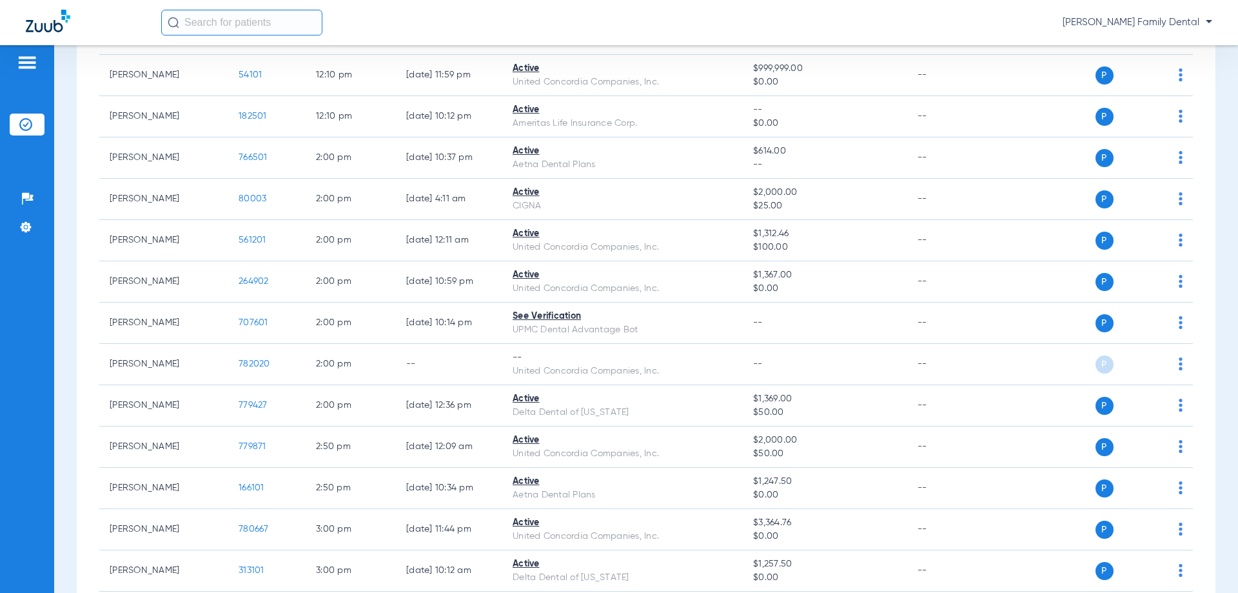
scroll to position [1612, 0]
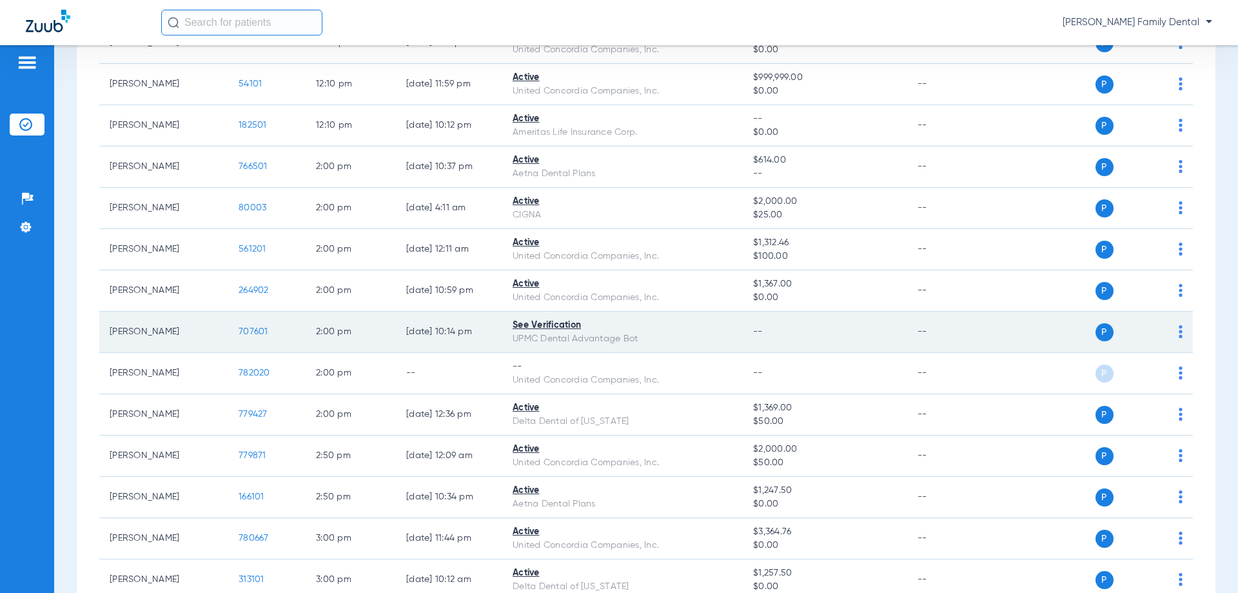
click at [251, 331] on span "707601" at bounding box center [254, 331] width 30 height 9
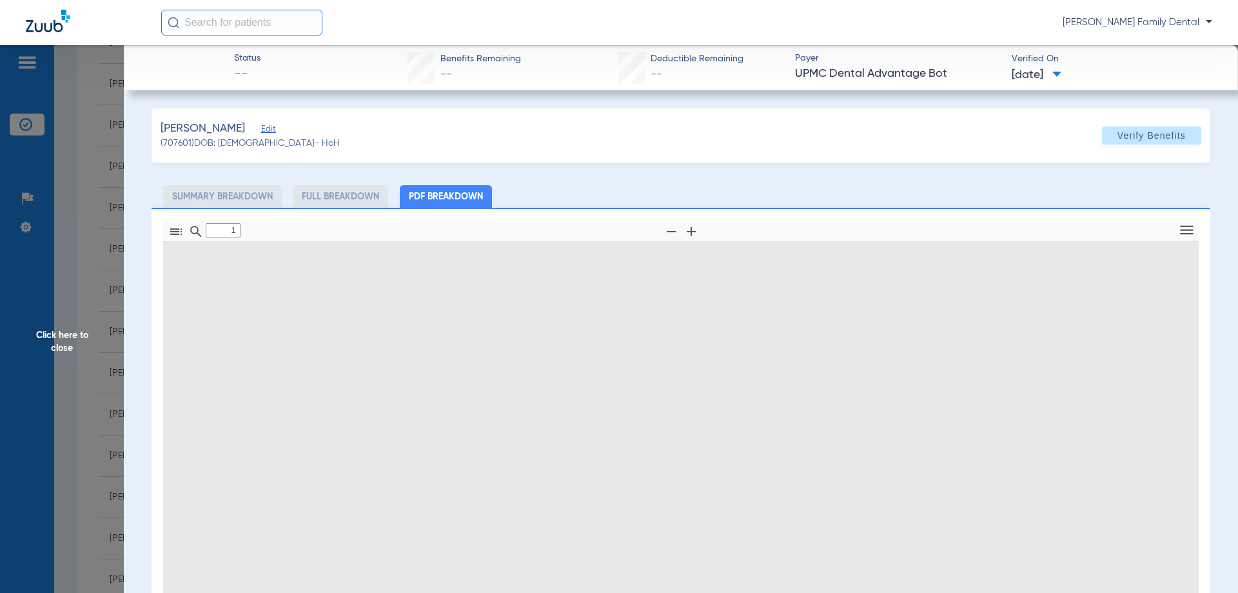
type input "0"
select select "page-width"
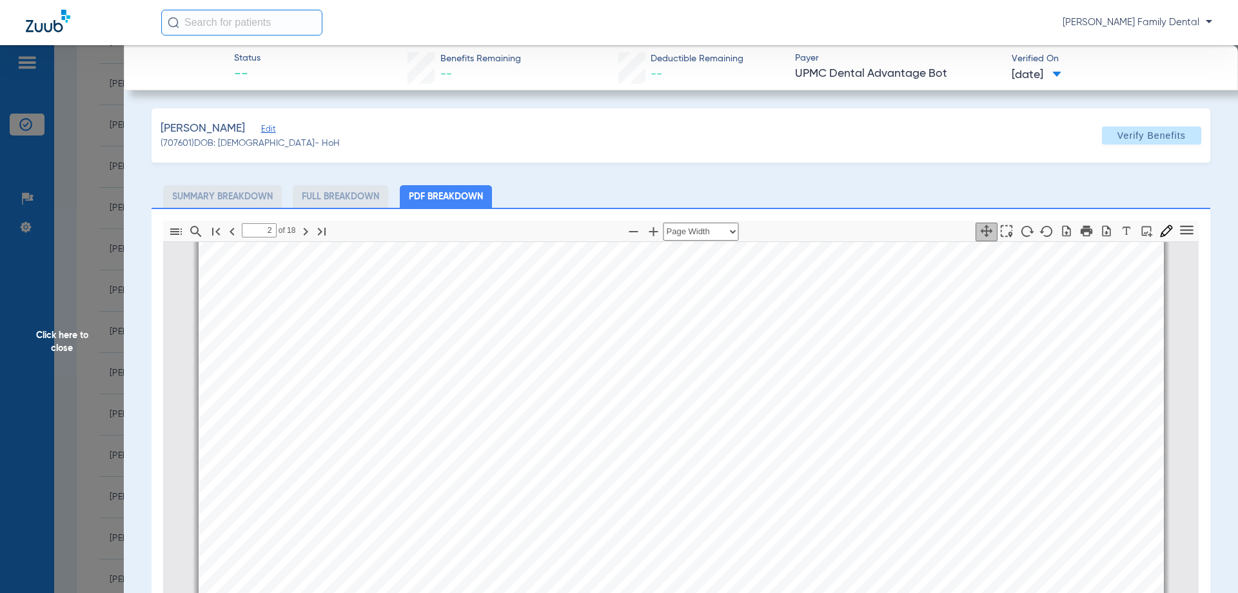
scroll to position [1361, 0]
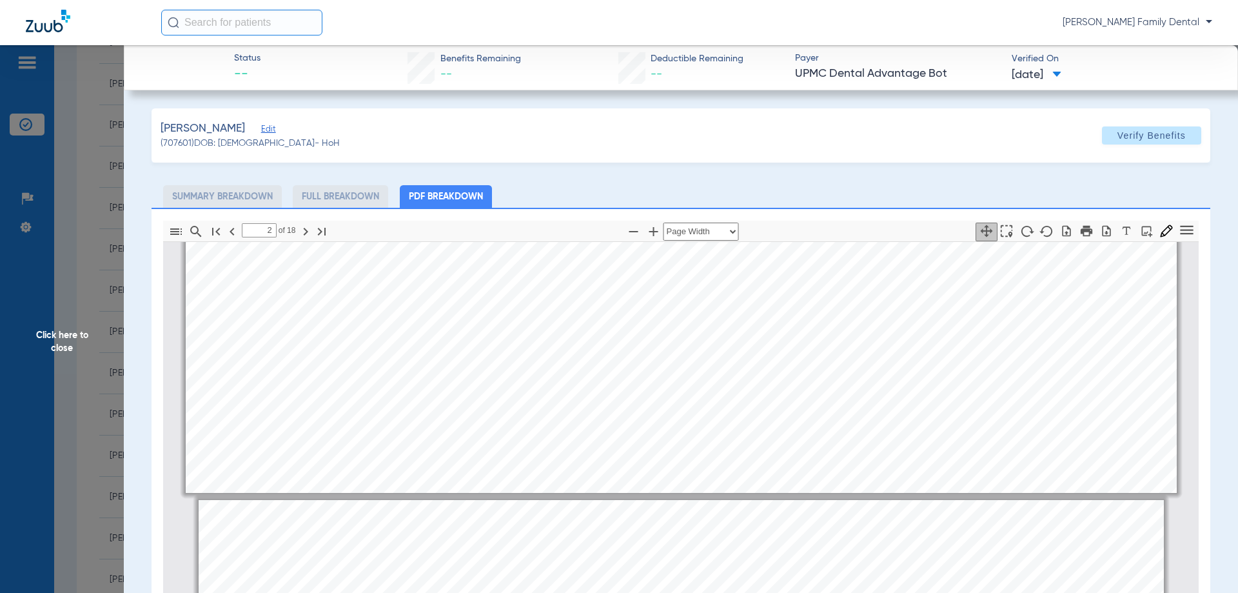
type input "1"
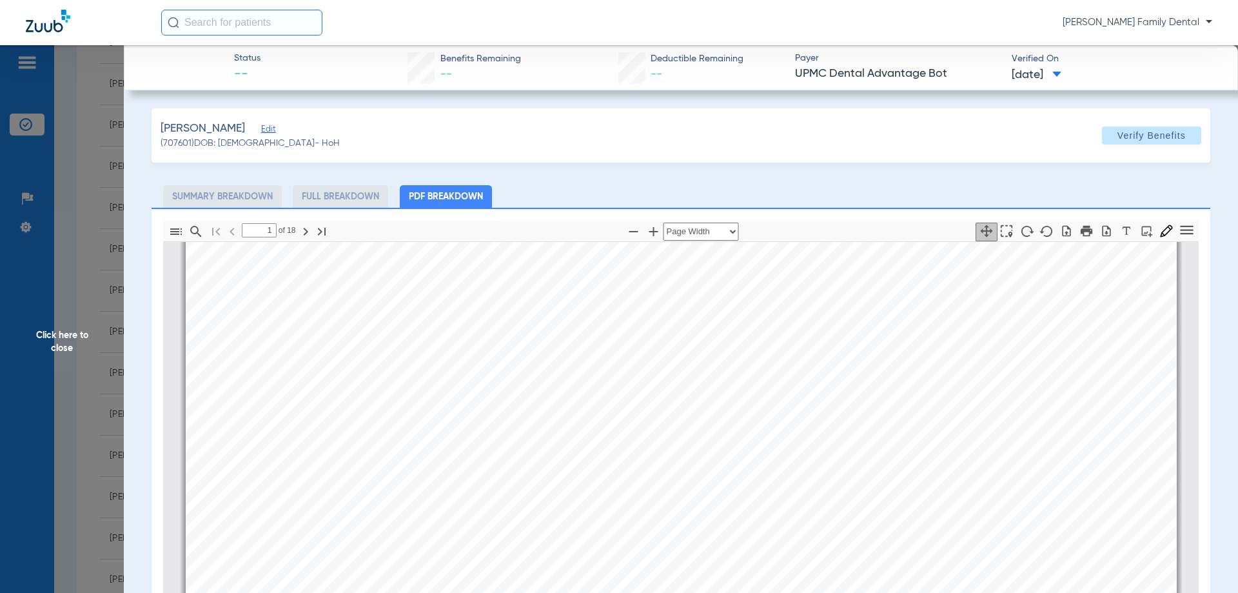
scroll to position [0, 0]
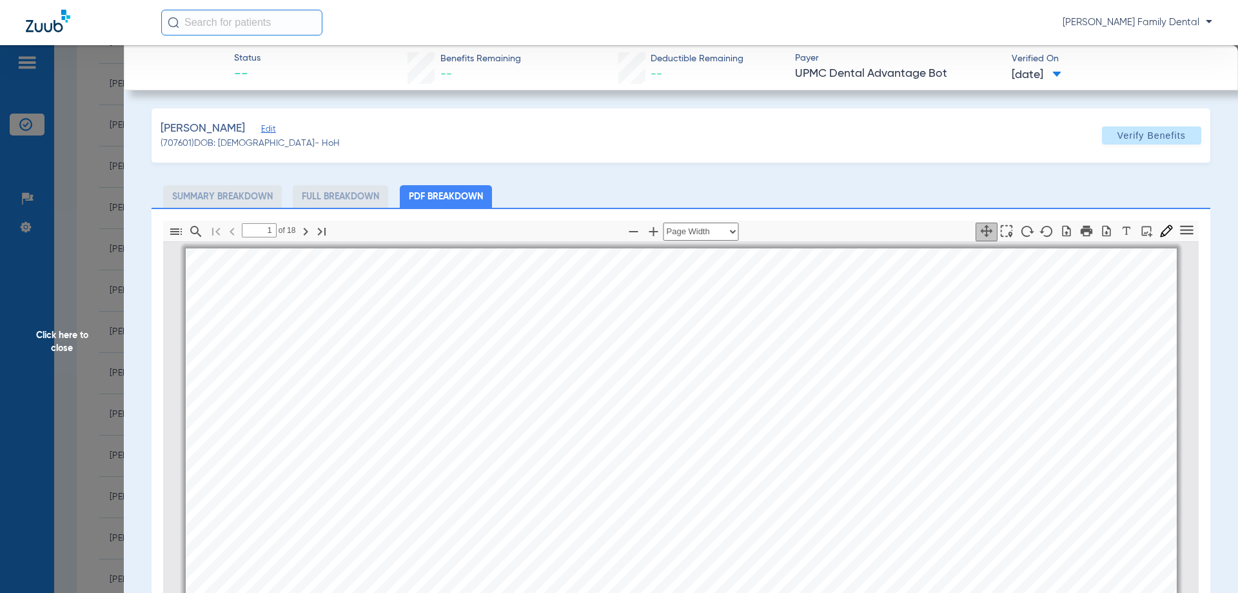
click at [61, 344] on span "Click here to close" at bounding box center [62, 341] width 124 height 593
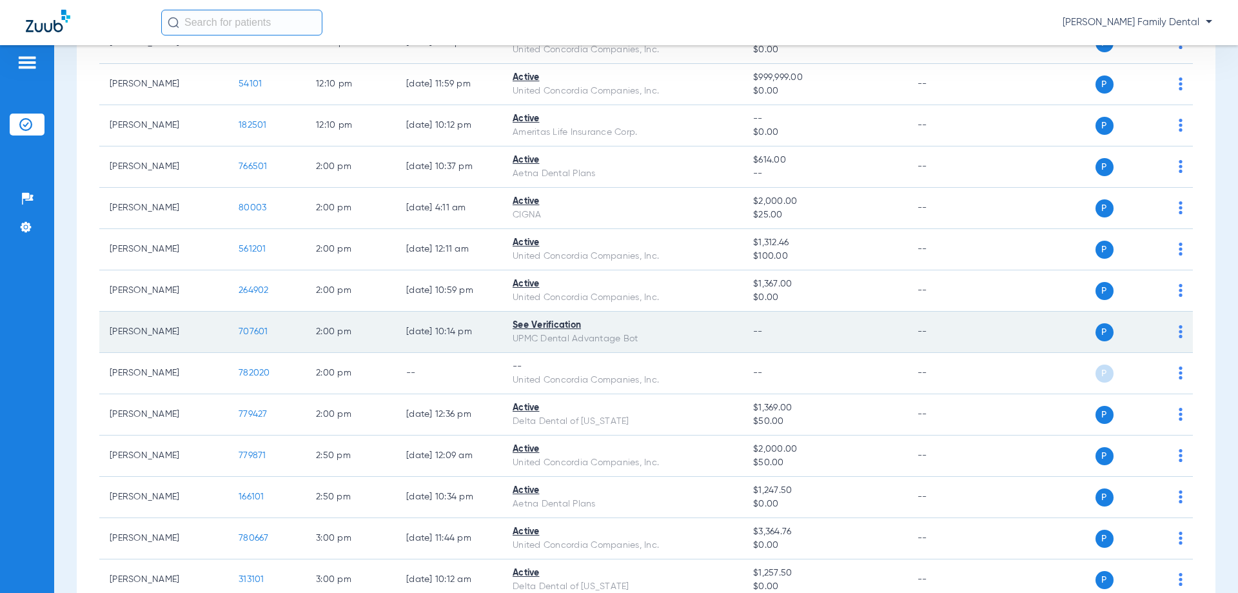
click at [251, 328] on span "707601" at bounding box center [254, 331] width 30 height 9
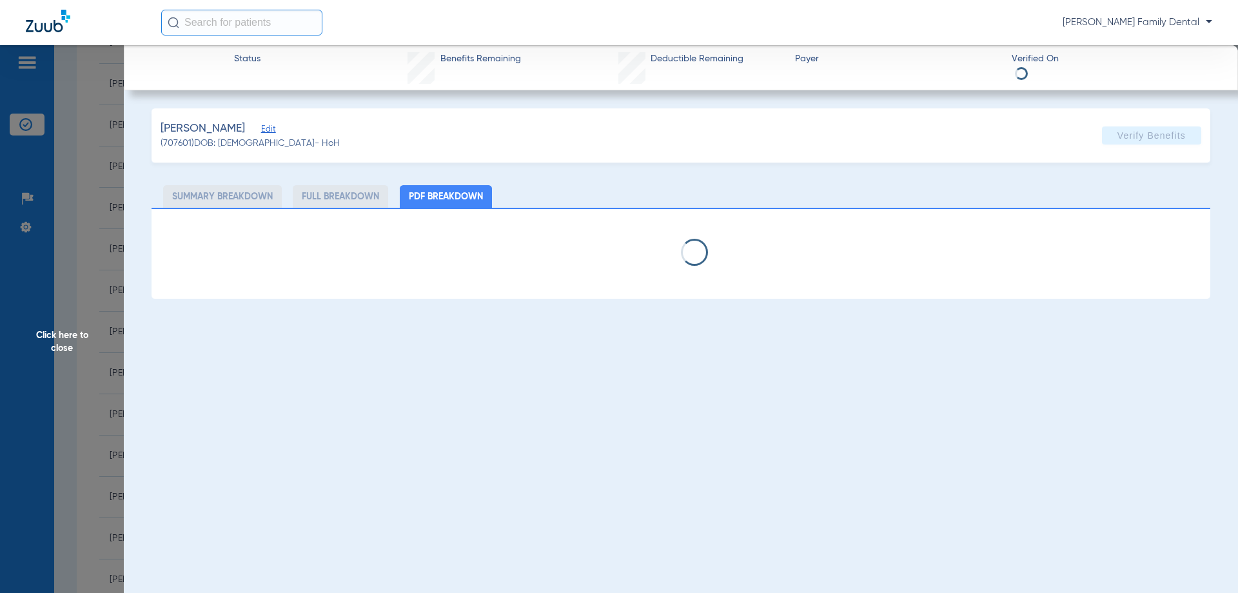
select select "page-width"
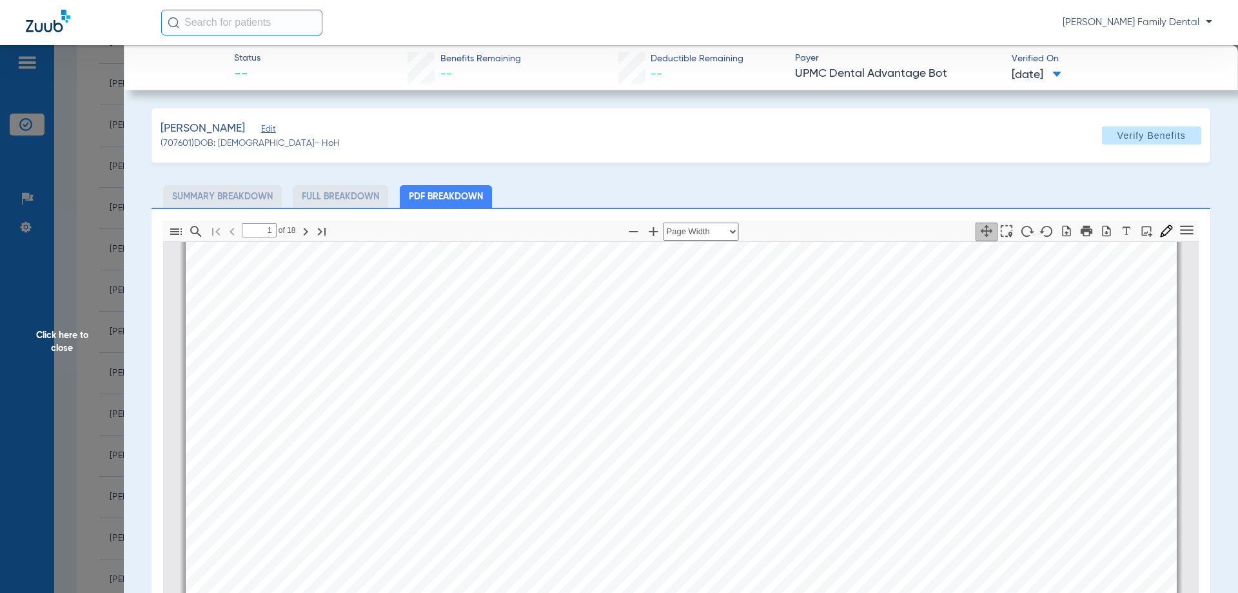
scroll to position [329, 0]
type input "2"
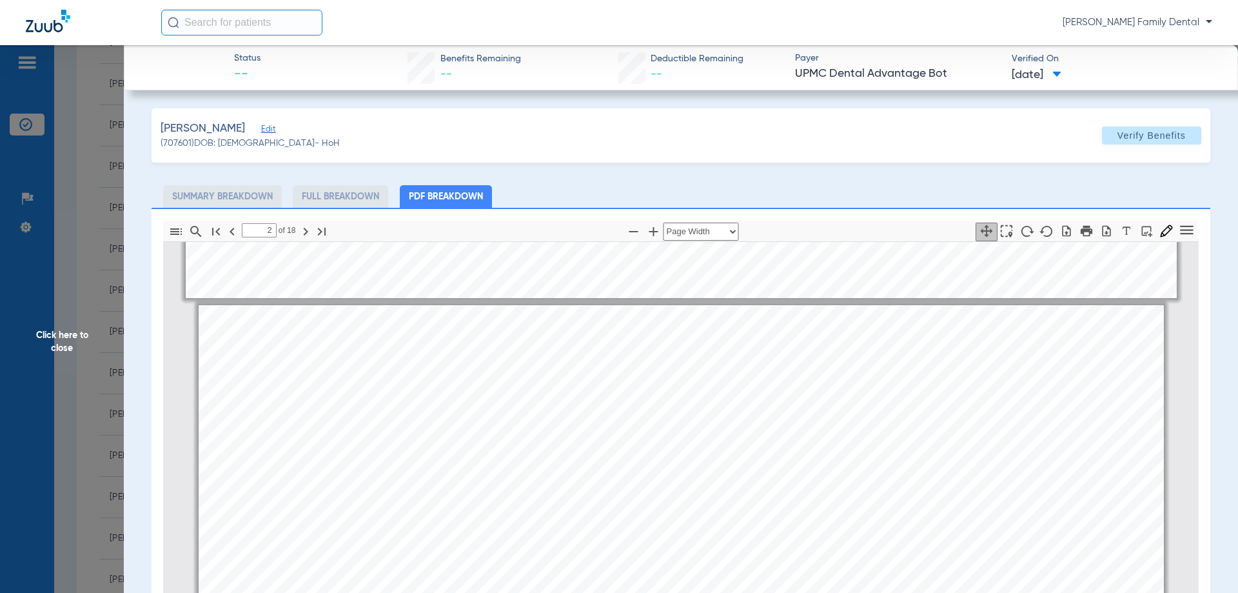
scroll to position [1232, 0]
click at [43, 335] on span "Click here to close" at bounding box center [62, 341] width 124 height 593
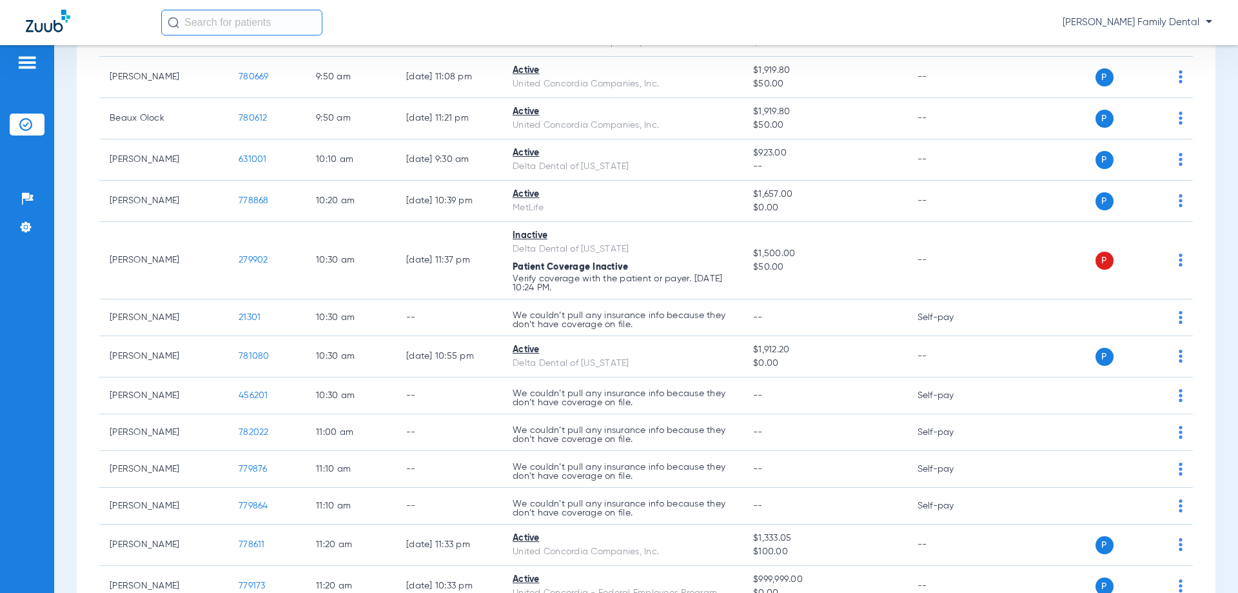
scroll to position [903, 0]
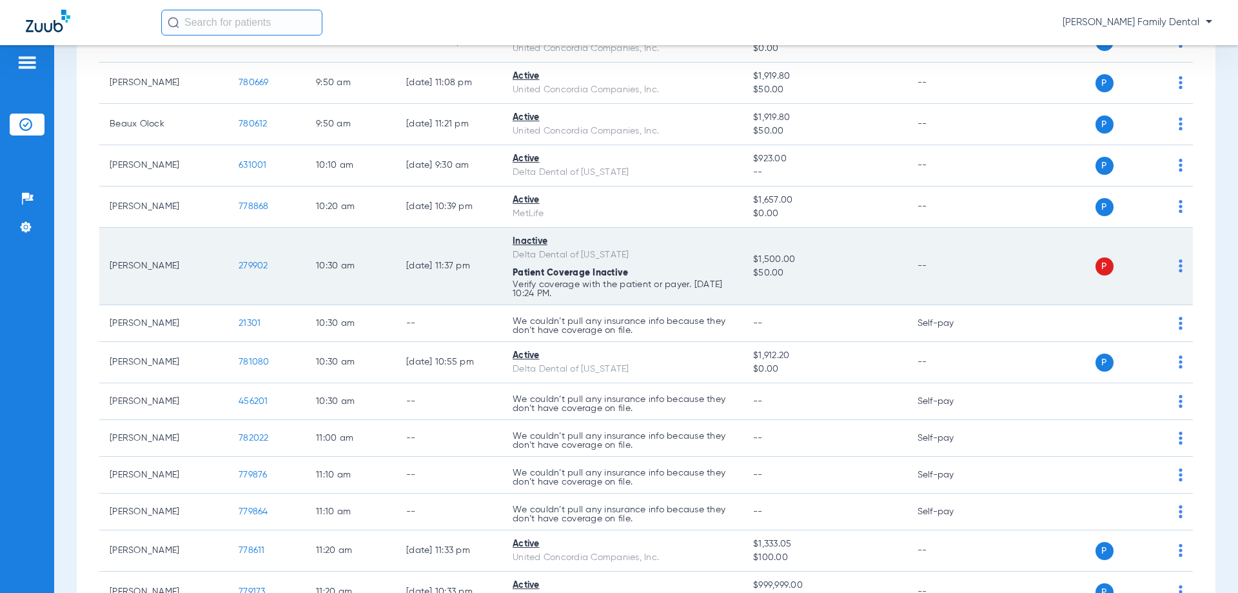
click at [252, 264] on span "279902" at bounding box center [254, 265] width 30 height 9
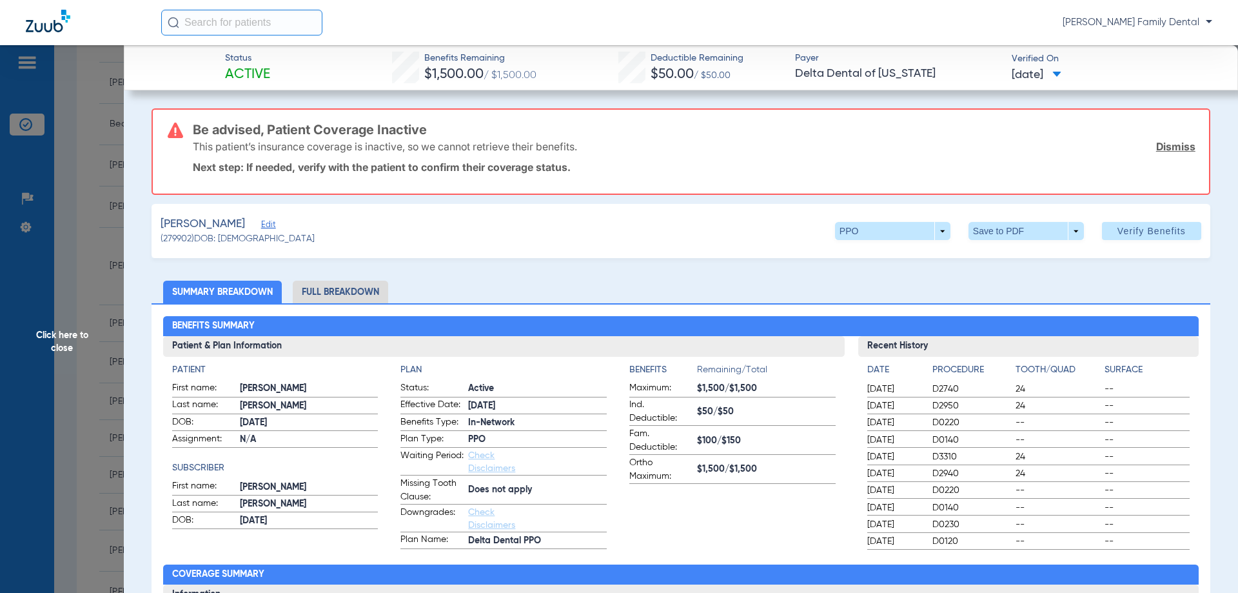
click at [346, 289] on li "Full Breakdown" at bounding box center [340, 292] width 95 height 23
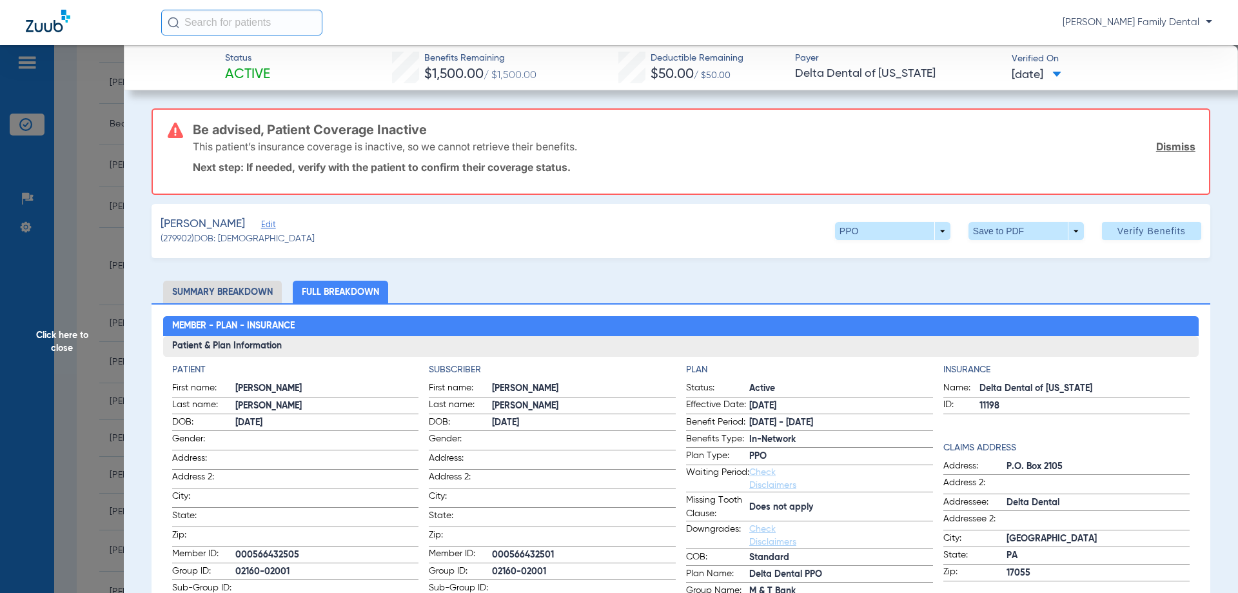
scroll to position [64, 0]
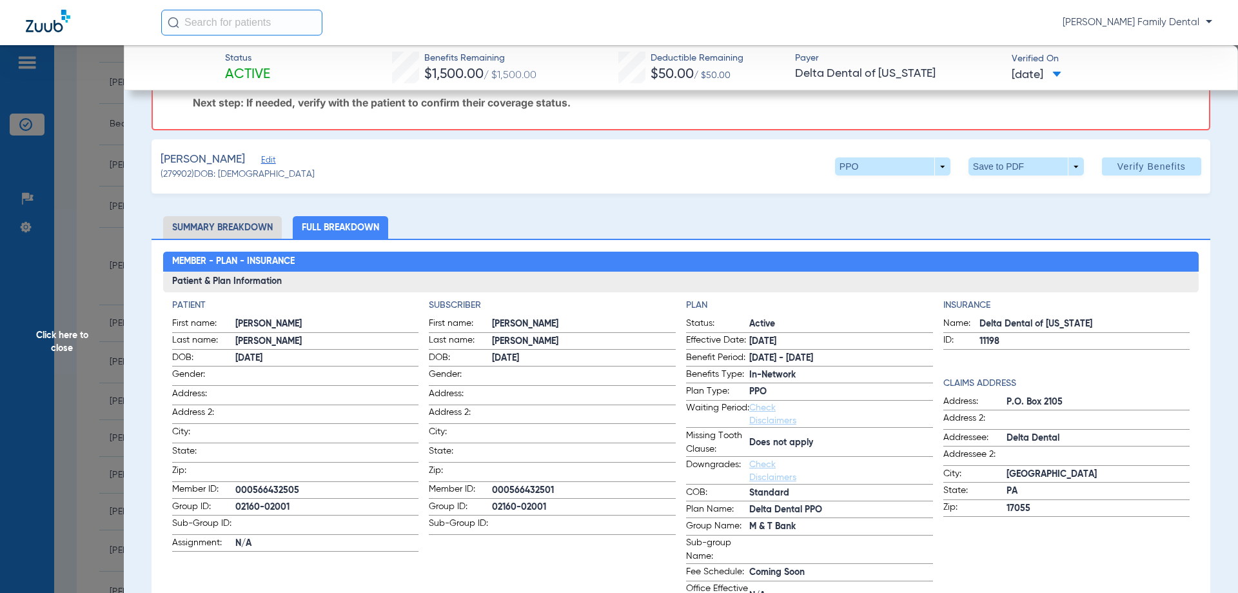
click at [55, 339] on span "Click here to close" at bounding box center [62, 341] width 124 height 593
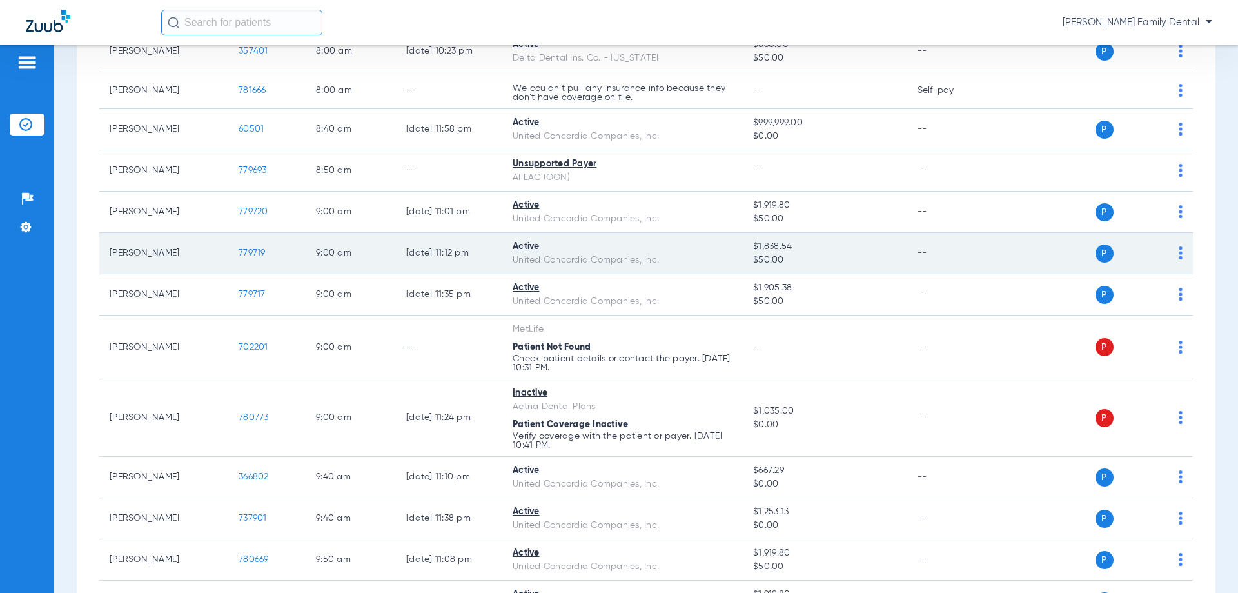
scroll to position [451, 0]
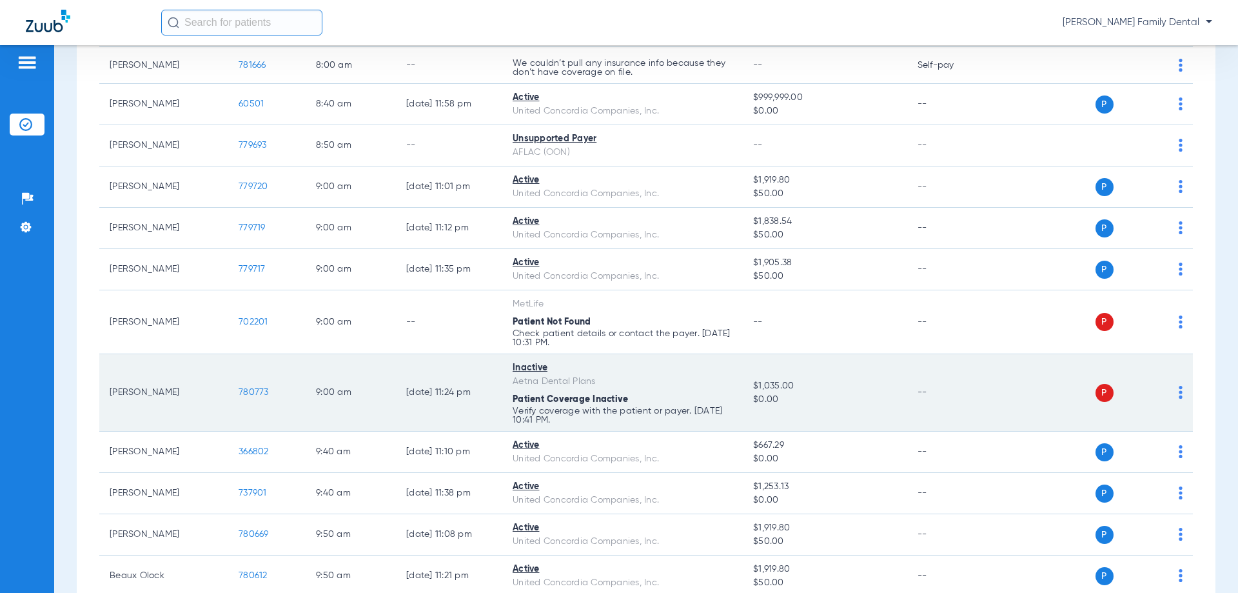
click at [258, 391] on span "780773" at bounding box center [254, 392] width 30 height 9
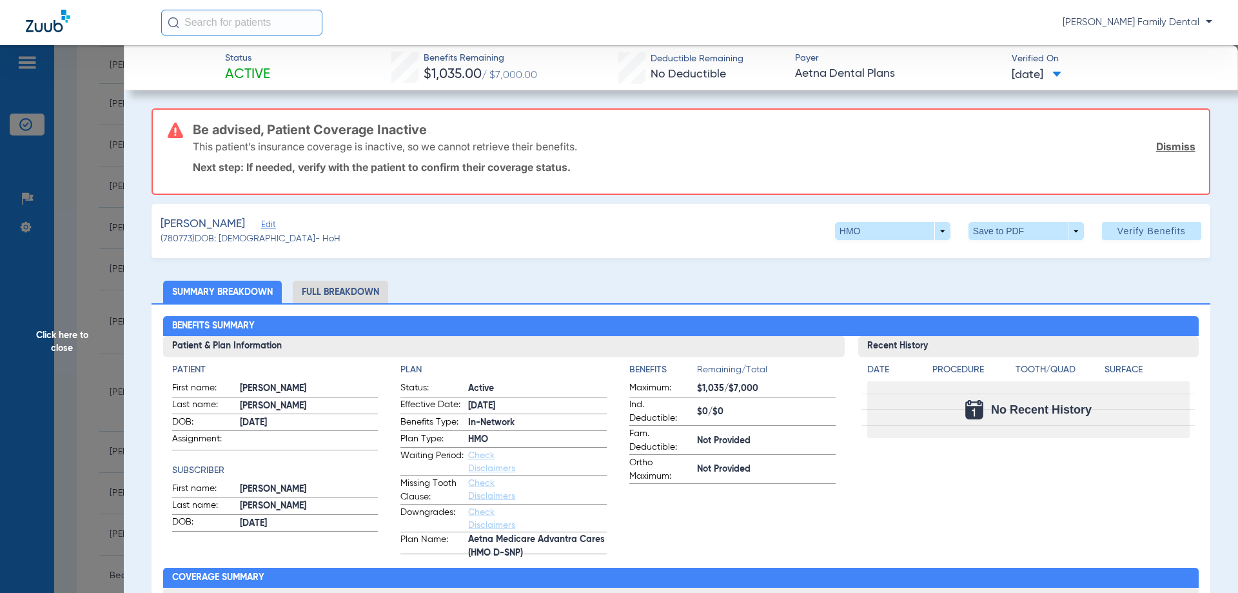
click at [54, 340] on span "Click here to close" at bounding box center [62, 341] width 124 height 593
